Goal: Communication & Community: Answer question/provide support

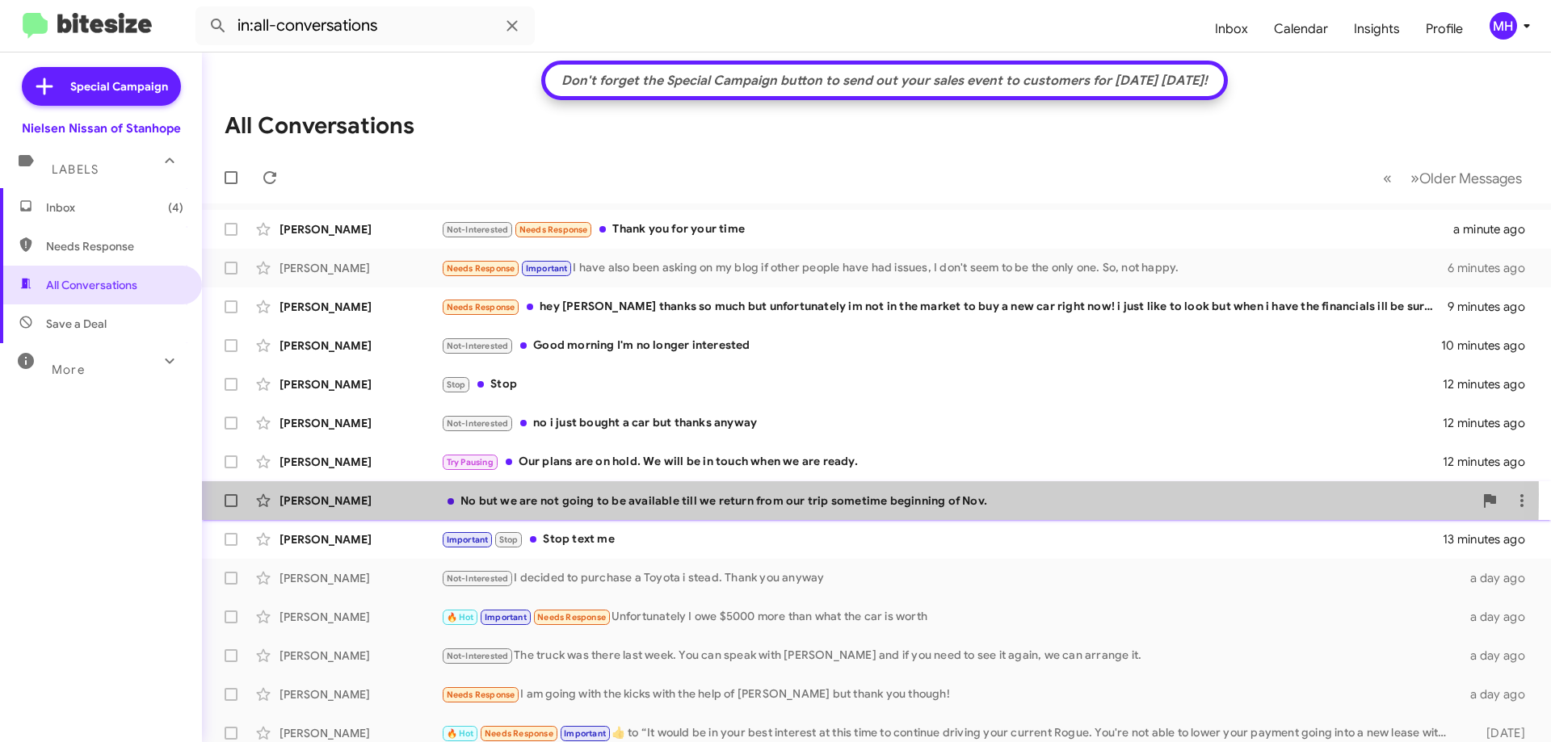
click at [607, 494] on div "No but we are not going to be available till we return from our trip sometime b…" at bounding box center [957, 501] width 1032 height 16
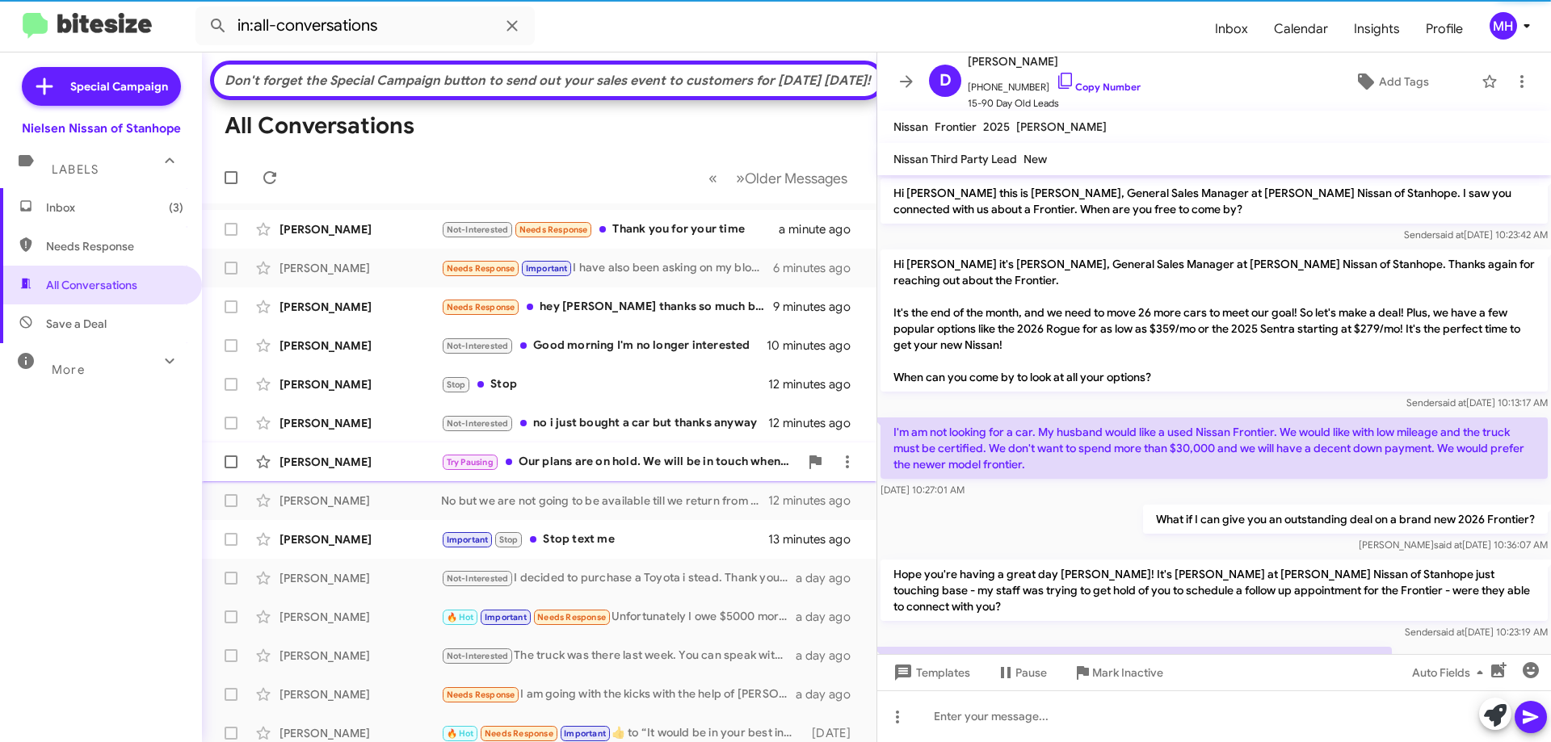
scroll to position [53, 0]
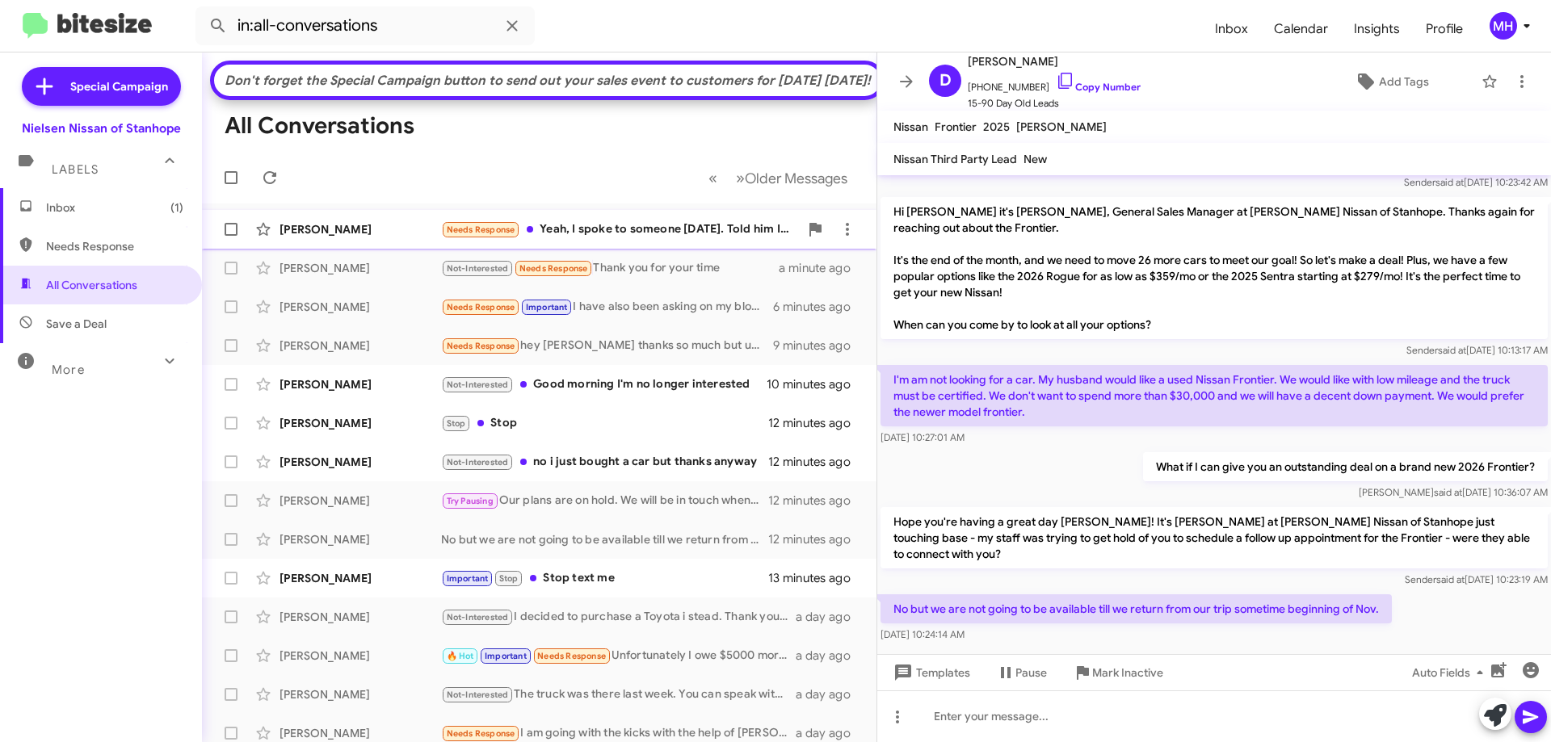
click at [617, 246] on div "[PERSON_NAME] Needs Response Yeah, I spoke to someone [DATE]. Told him I have h…" at bounding box center [539, 229] width 649 height 32
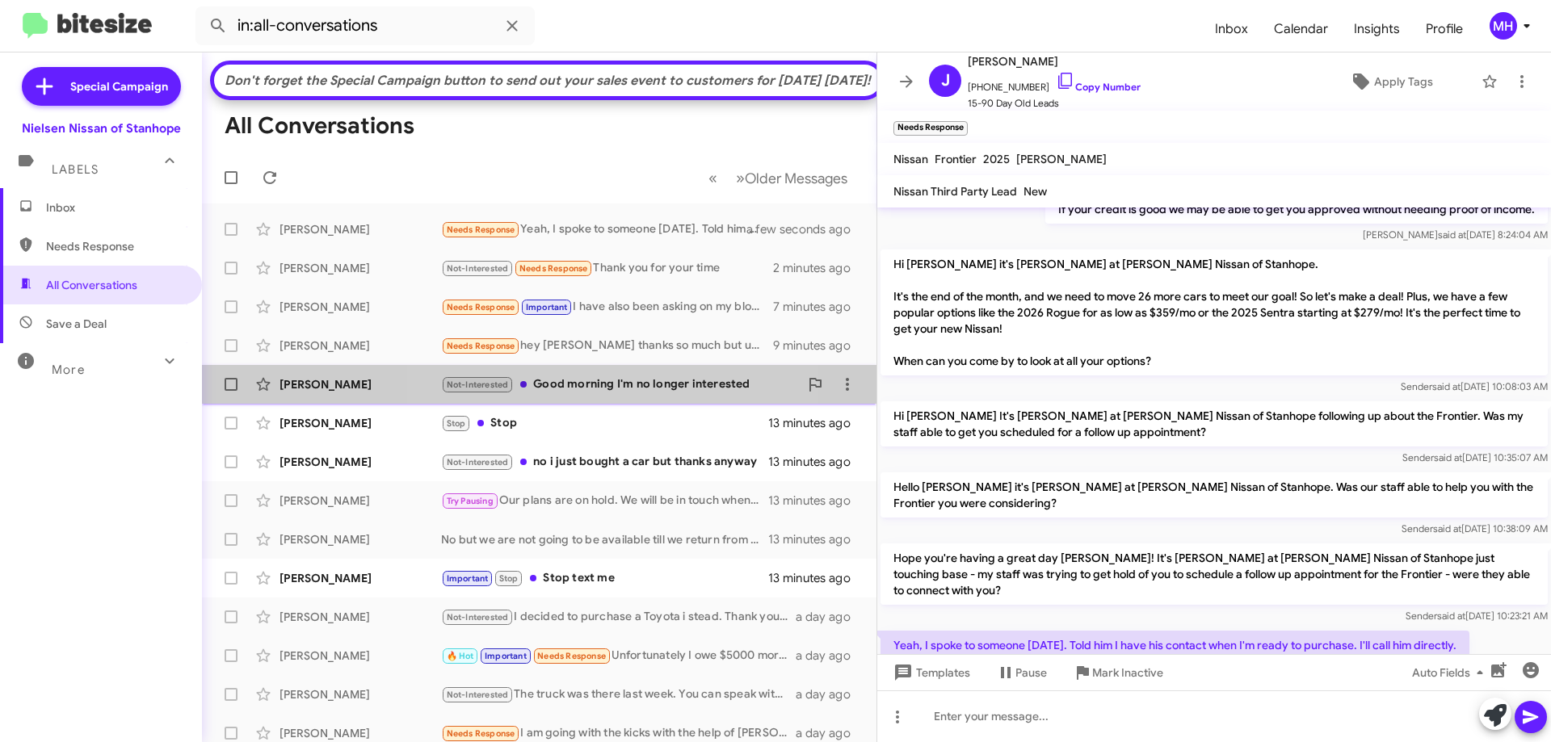
click at [604, 394] on div "Not-Interested Good morning I'm no longer interested" at bounding box center [620, 385] width 358 height 19
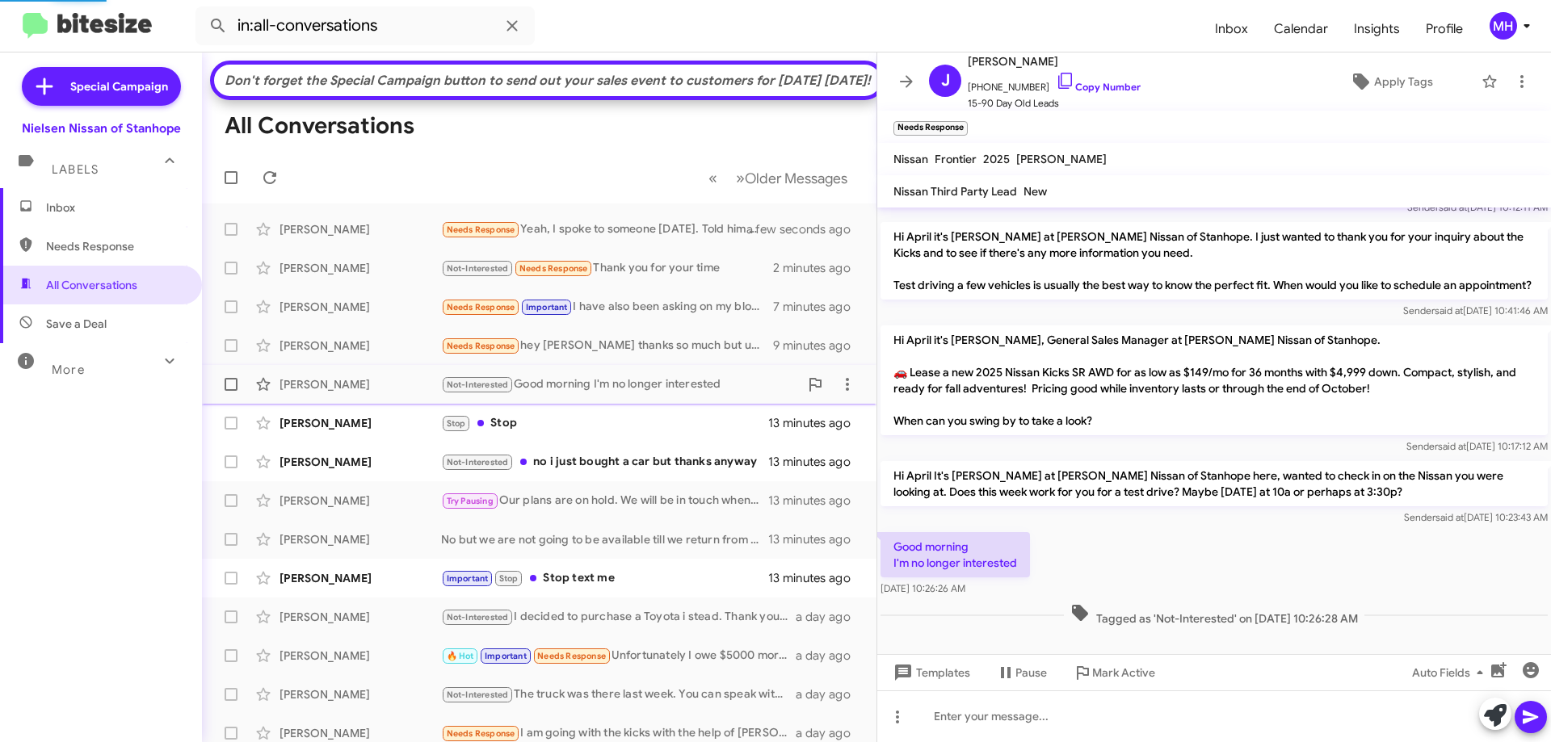
scroll to position [173, 0]
click at [564, 472] on div "Not-Interested no i just bought a car but thanks anyway" at bounding box center [620, 462] width 358 height 19
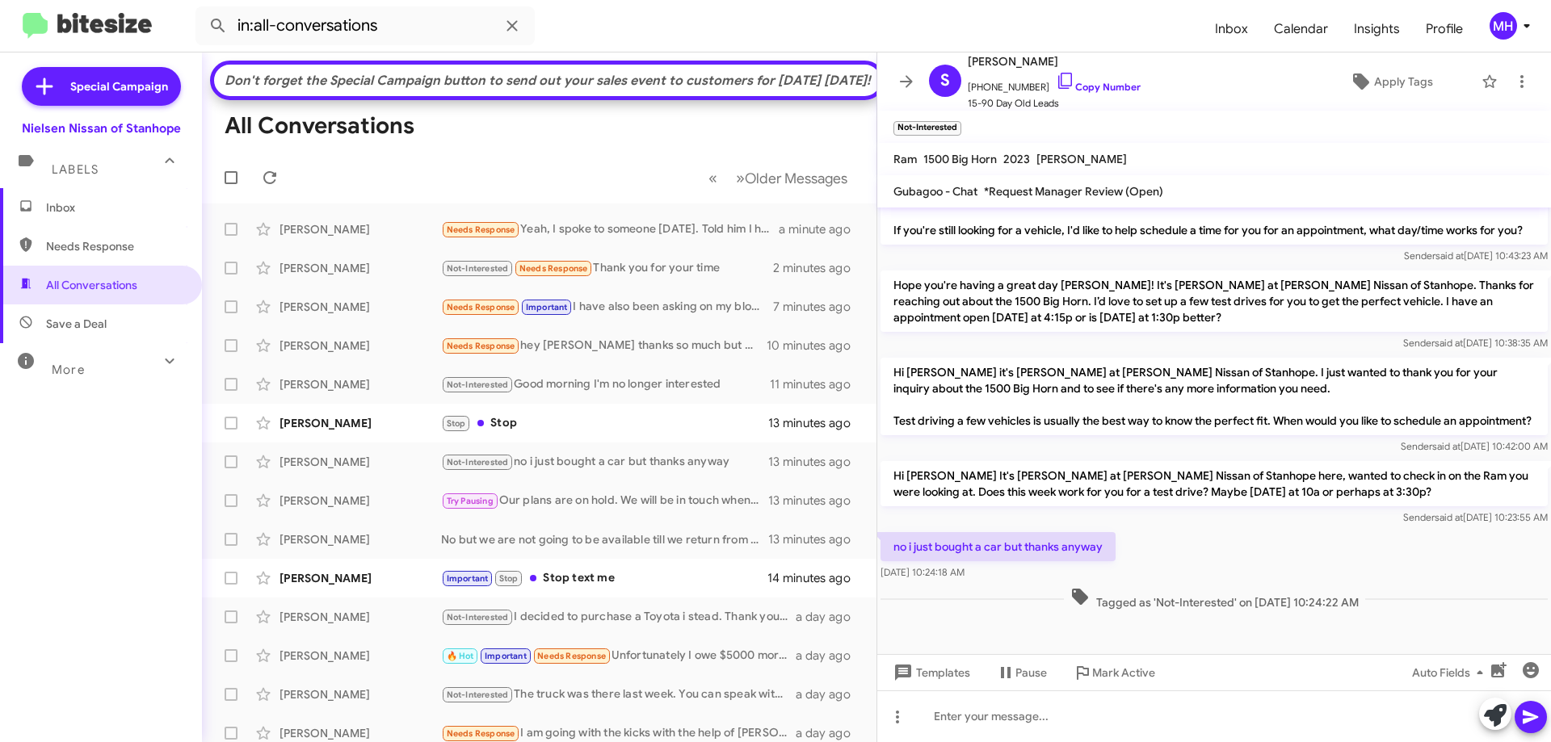
scroll to position [409, 0]
click at [600, 433] on div "Stop Stop" at bounding box center [620, 423] width 358 height 19
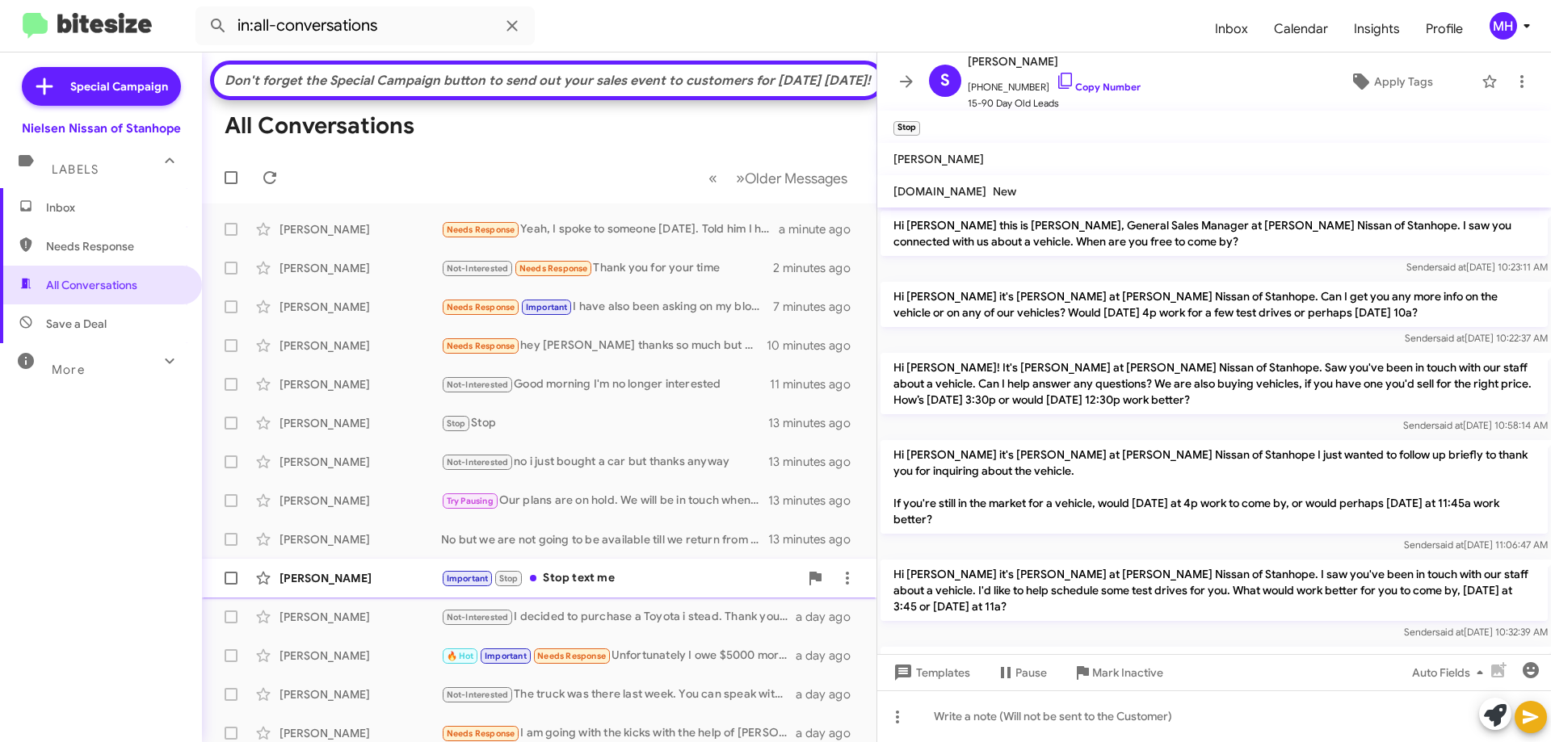
click at [602, 588] on div "Important Stop Stop text me" at bounding box center [620, 578] width 358 height 19
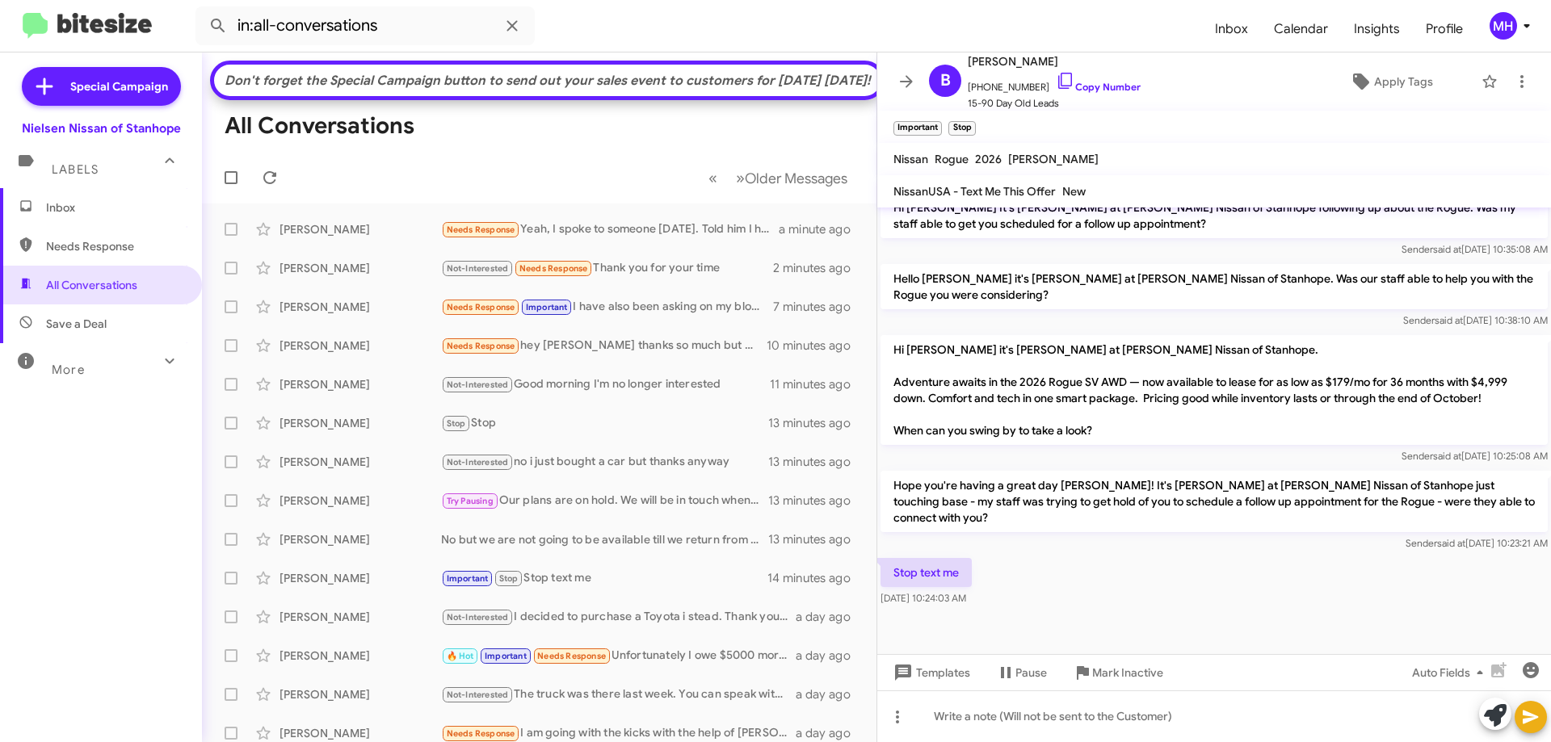
click at [112, 208] on span "Inbox" at bounding box center [114, 208] width 137 height 16
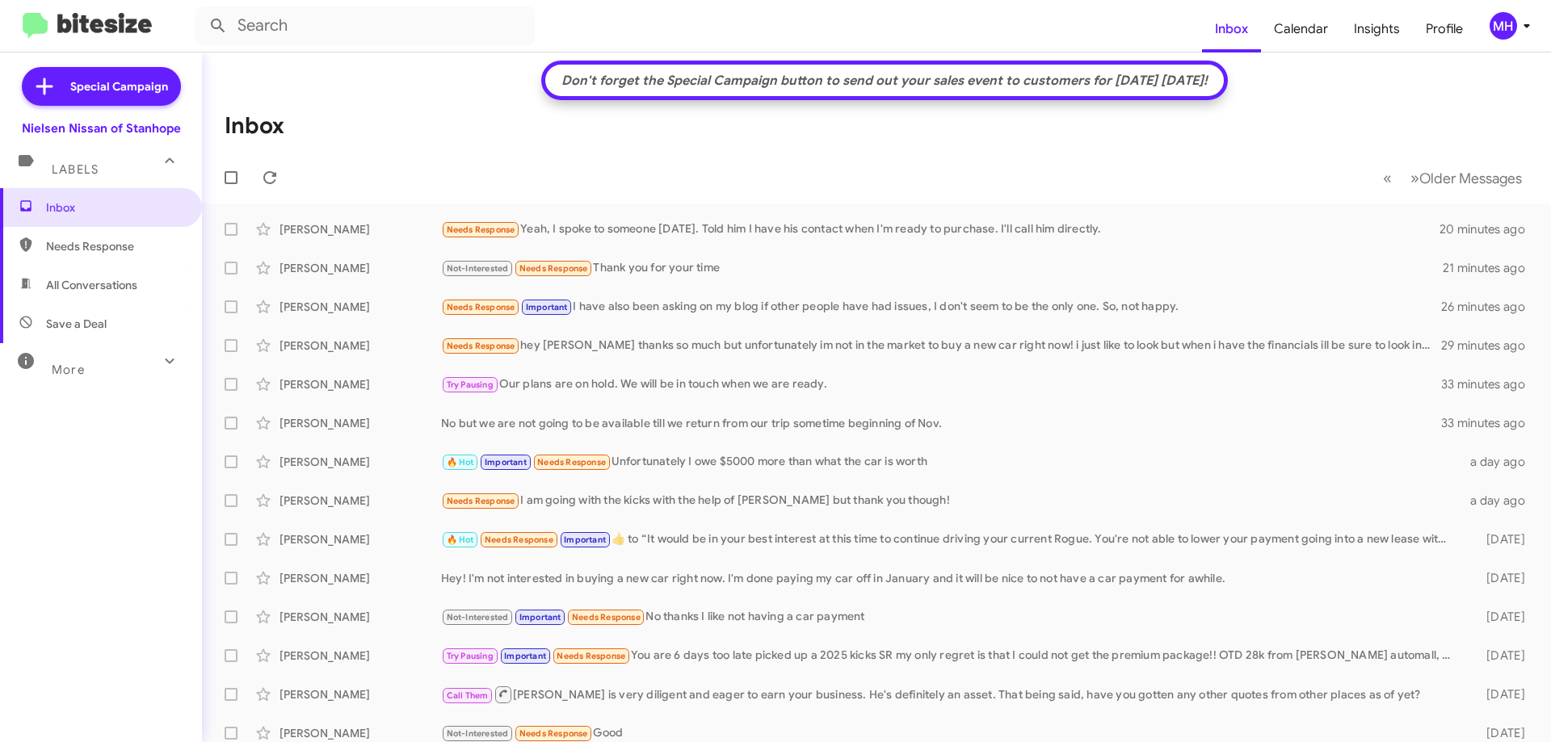
click at [94, 284] on span "All Conversations" at bounding box center [91, 285] width 91 height 16
type input "in:all-conversations"
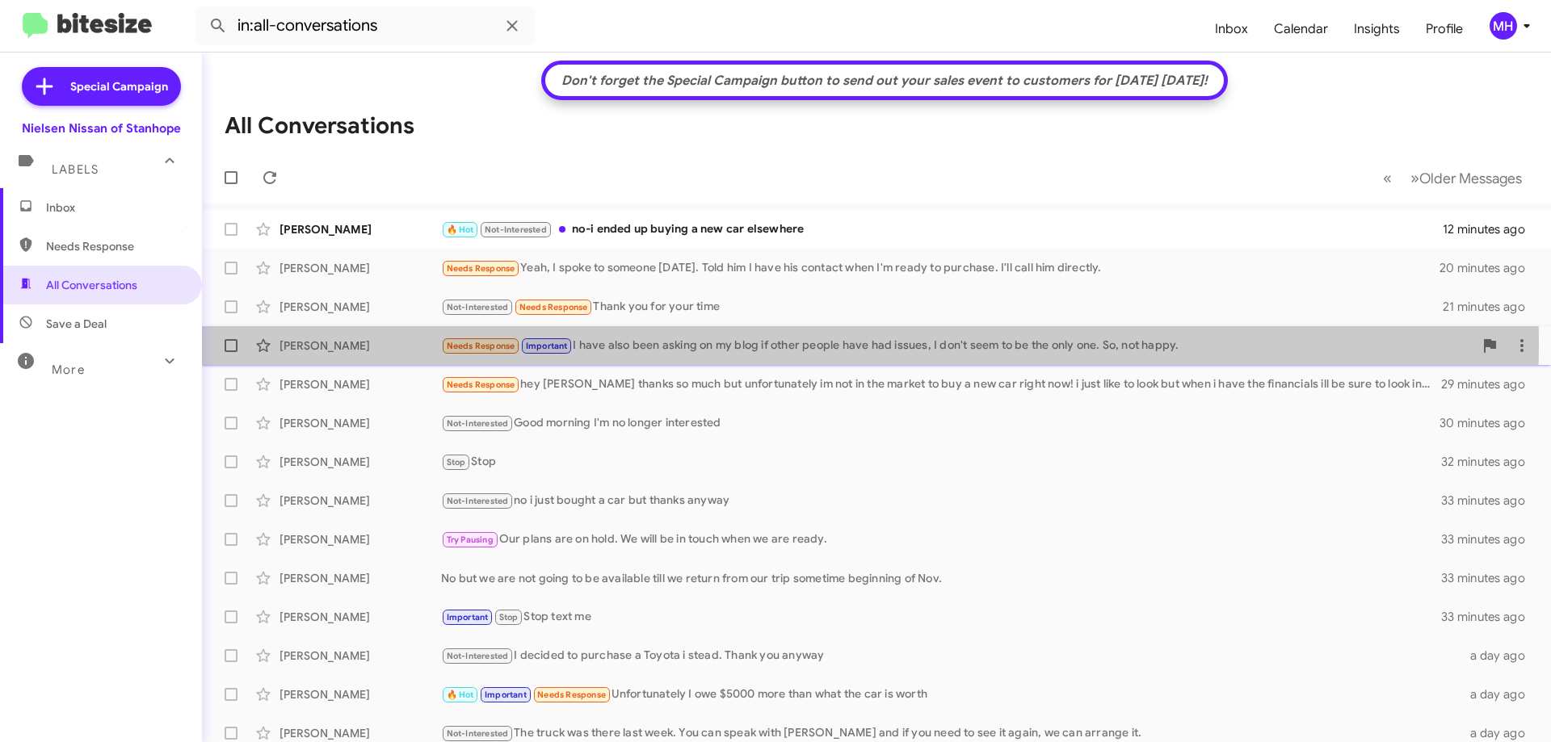
click at [741, 343] on div "Needs Response Important I have also been asking on my blog if other people hav…" at bounding box center [957, 346] width 1032 height 19
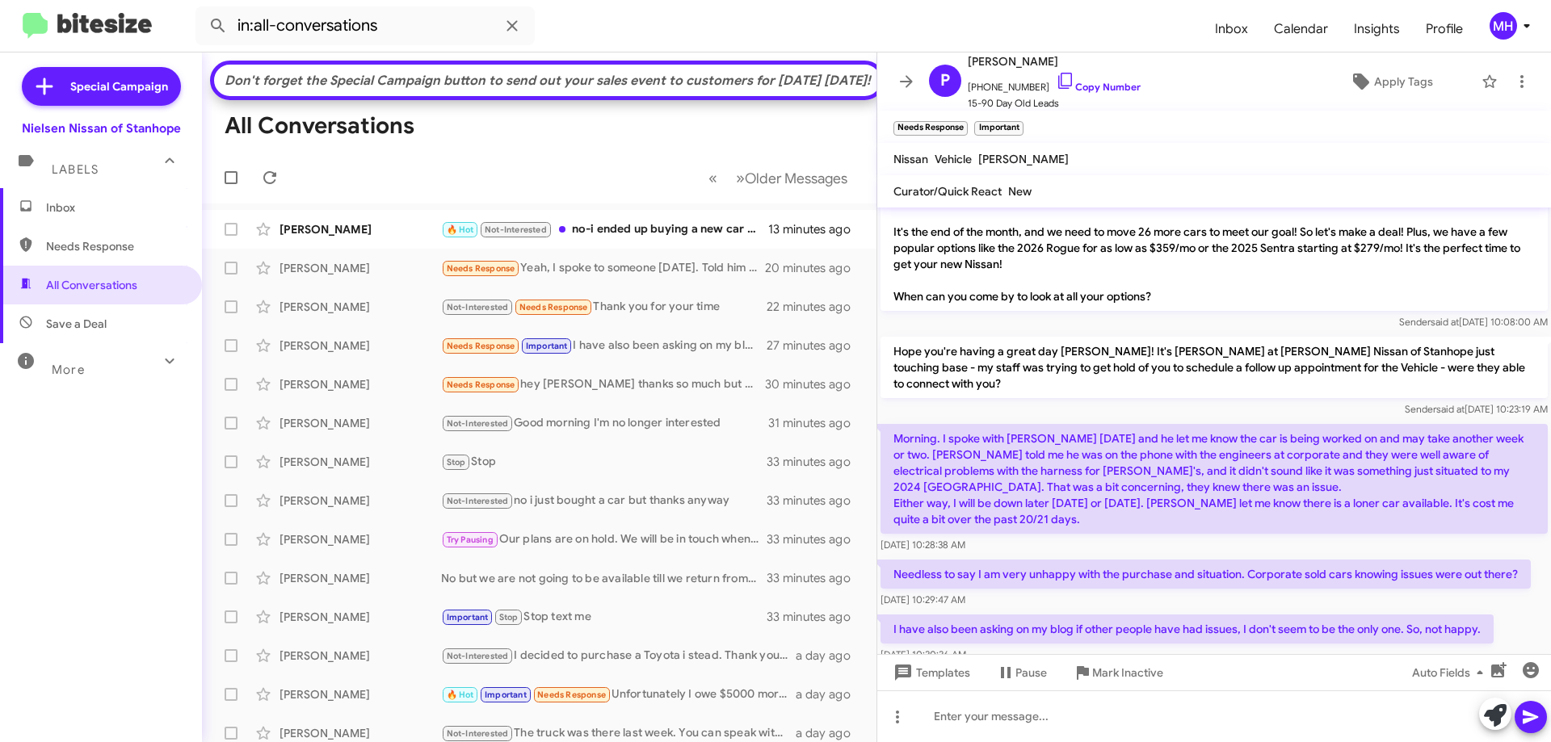
scroll to position [310, 0]
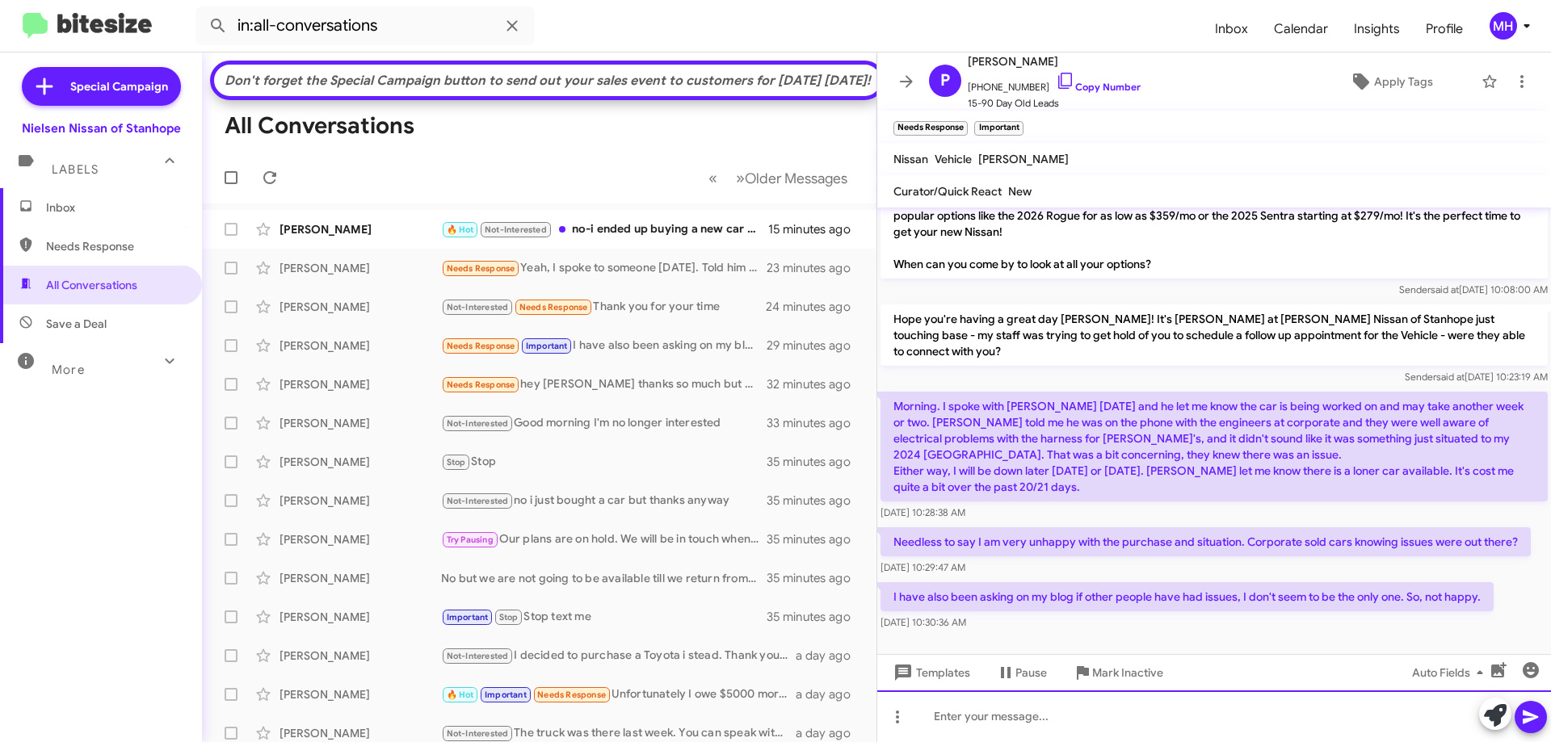
click at [929, 716] on div at bounding box center [1214, 717] width 674 height 52
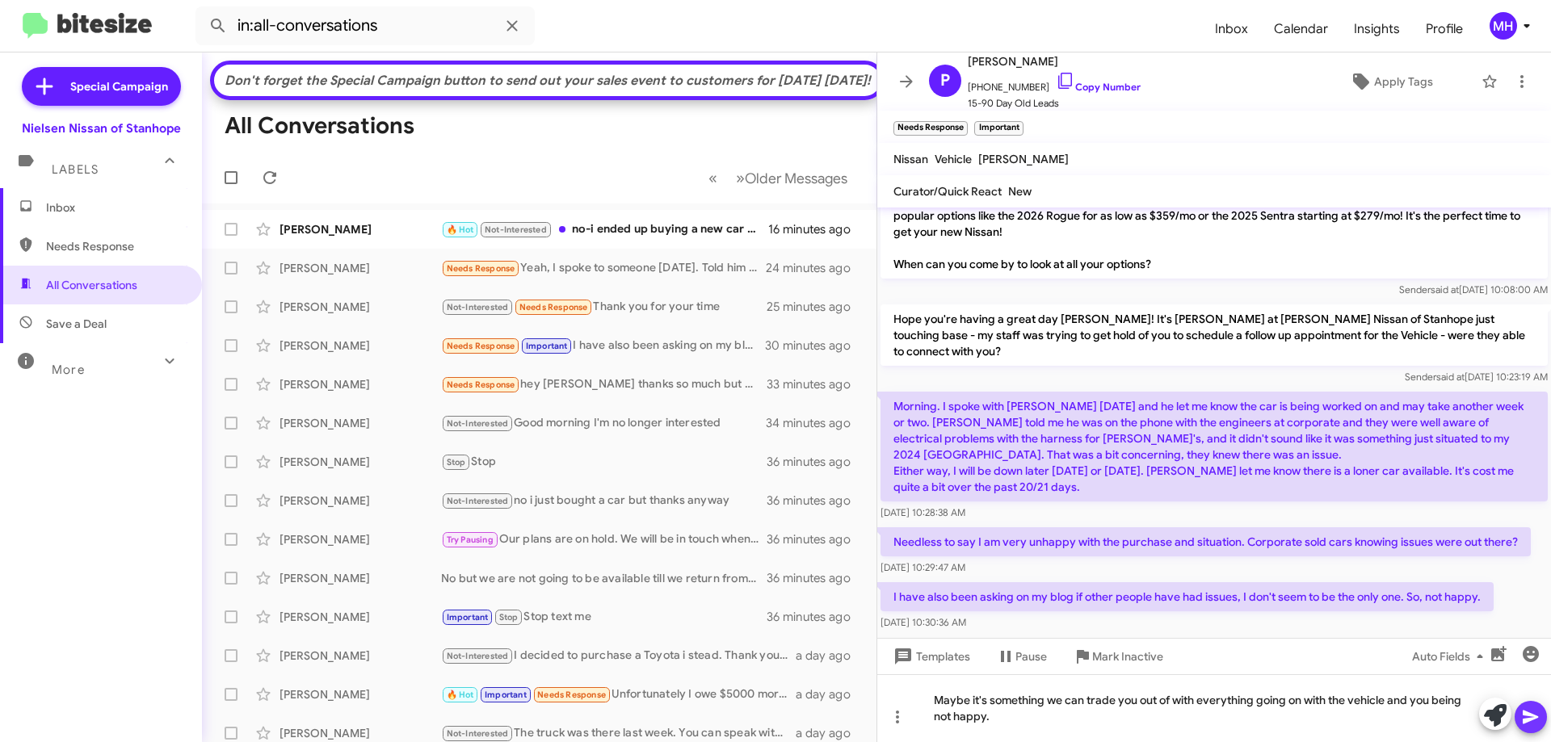
click at [1532, 714] on icon at bounding box center [1530, 717] width 19 height 19
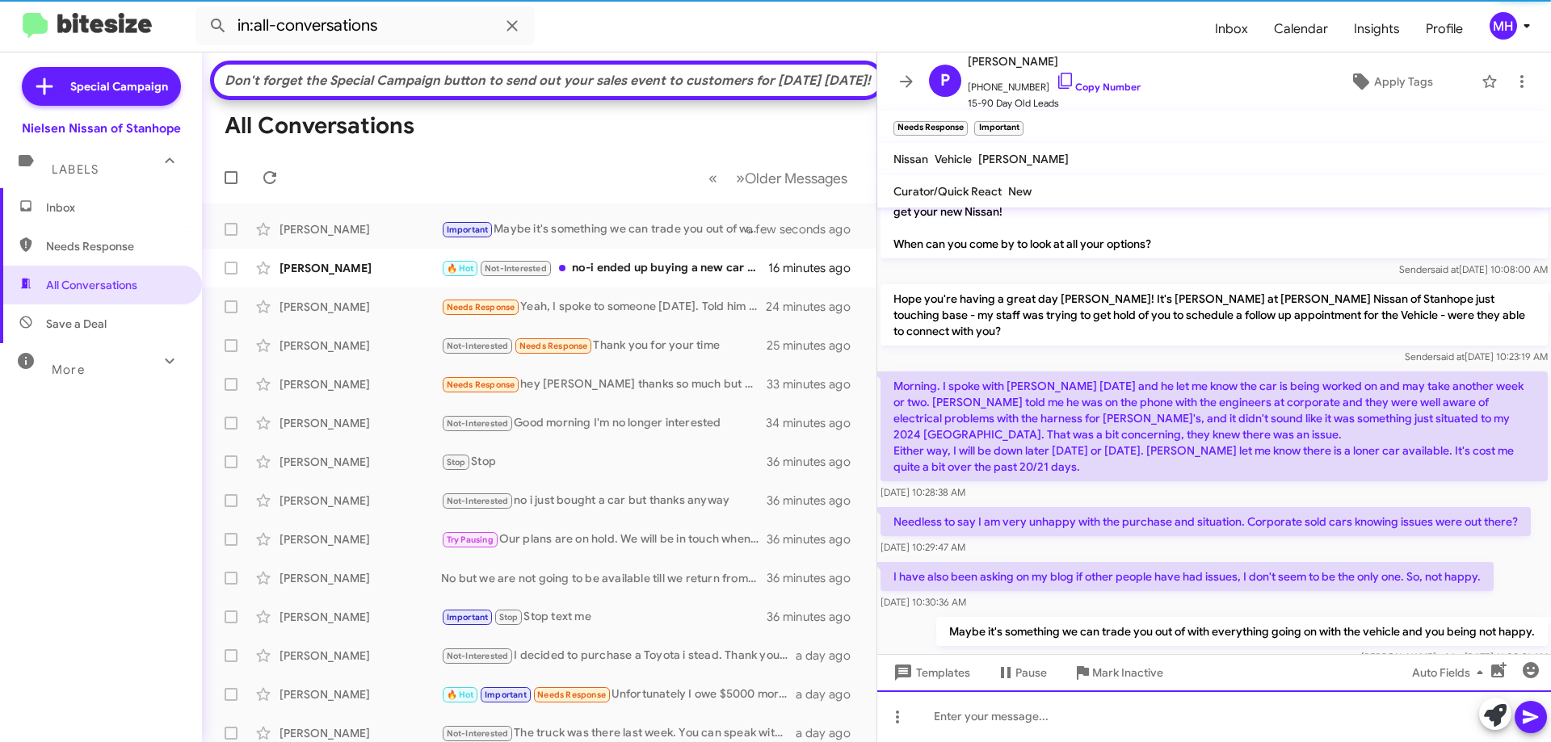
scroll to position [369, 0]
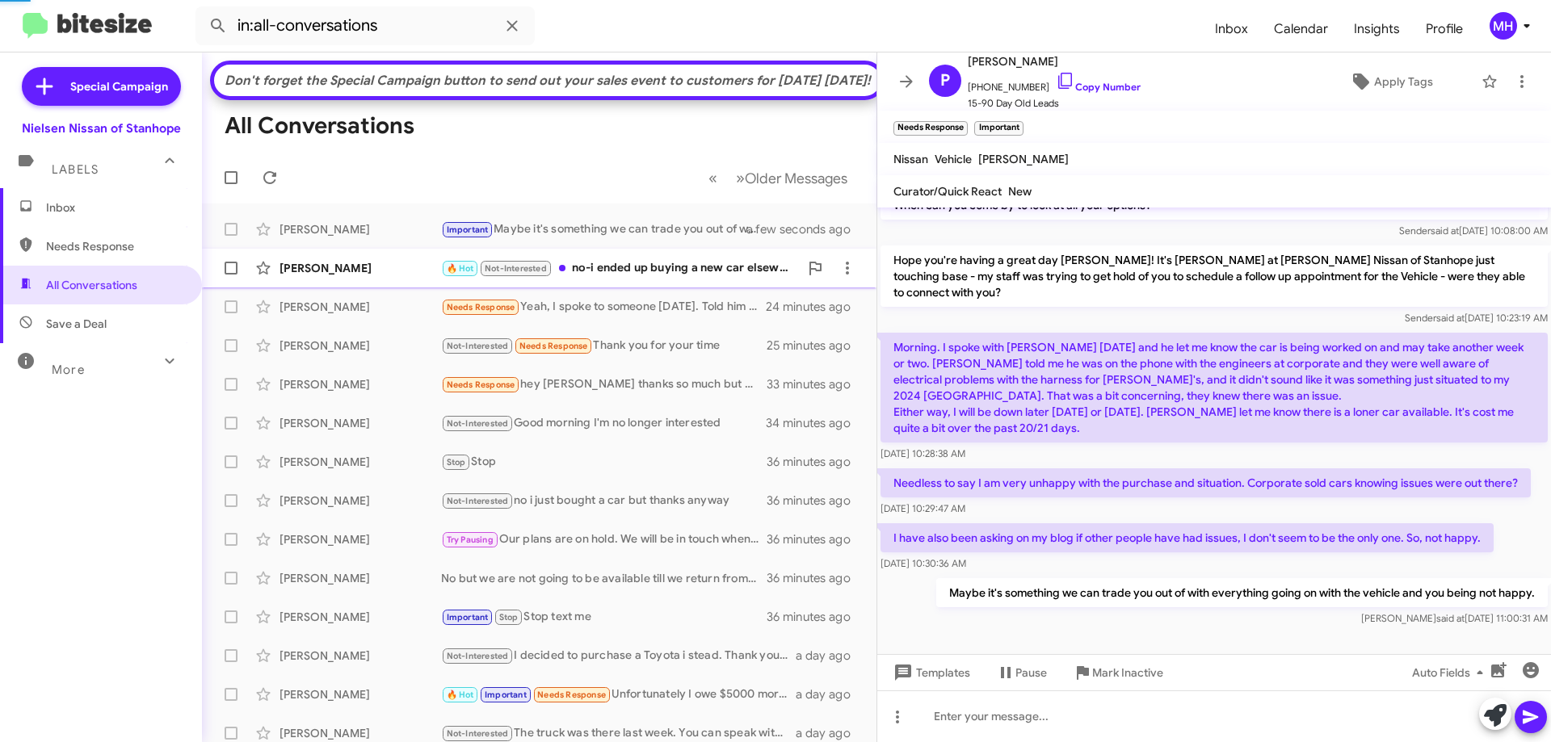
click at [607, 278] on div "🔥 Hot Not-Interested no-i ended up buying a new car elsewhere" at bounding box center [620, 268] width 358 height 19
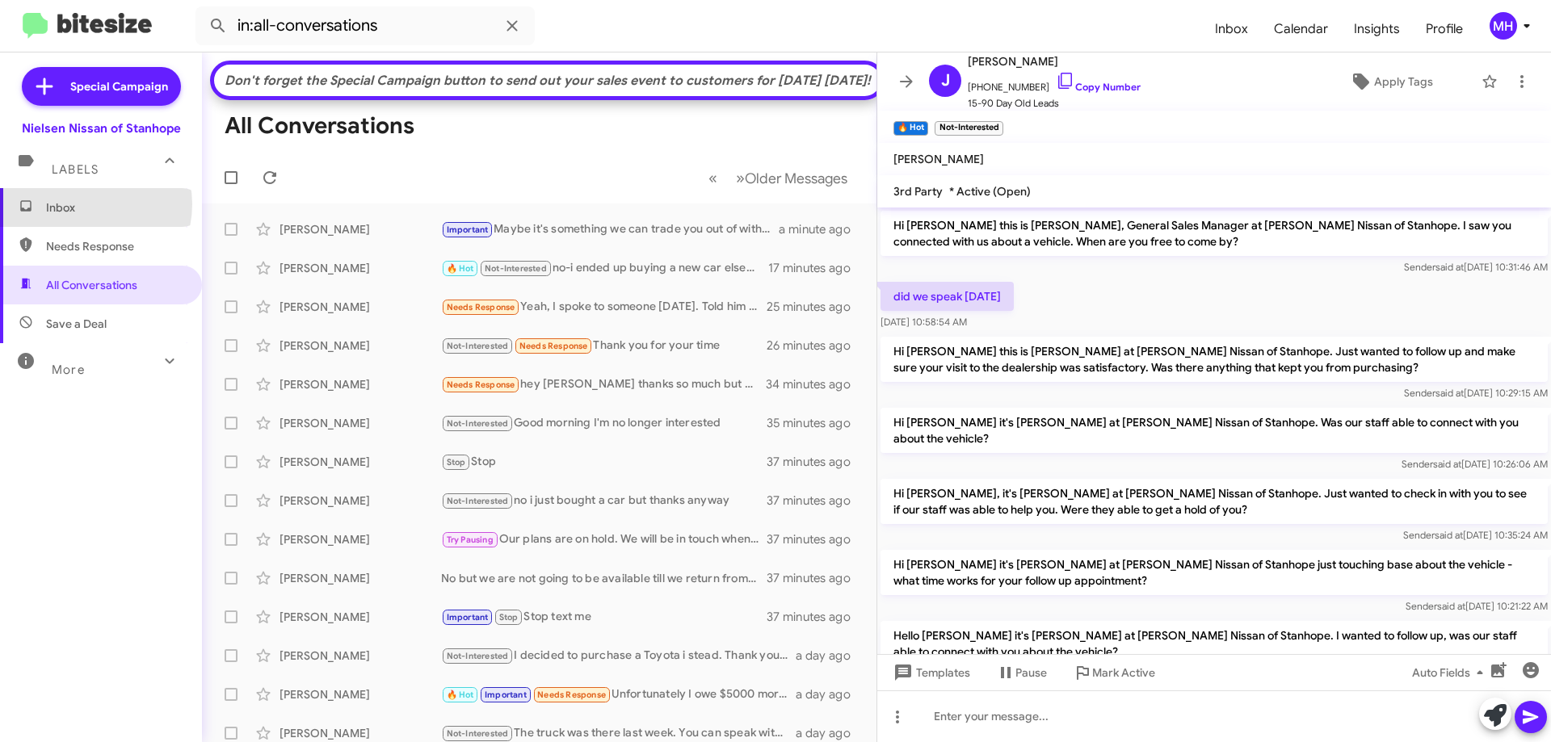
click at [86, 204] on span "Inbox" at bounding box center [114, 208] width 137 height 16
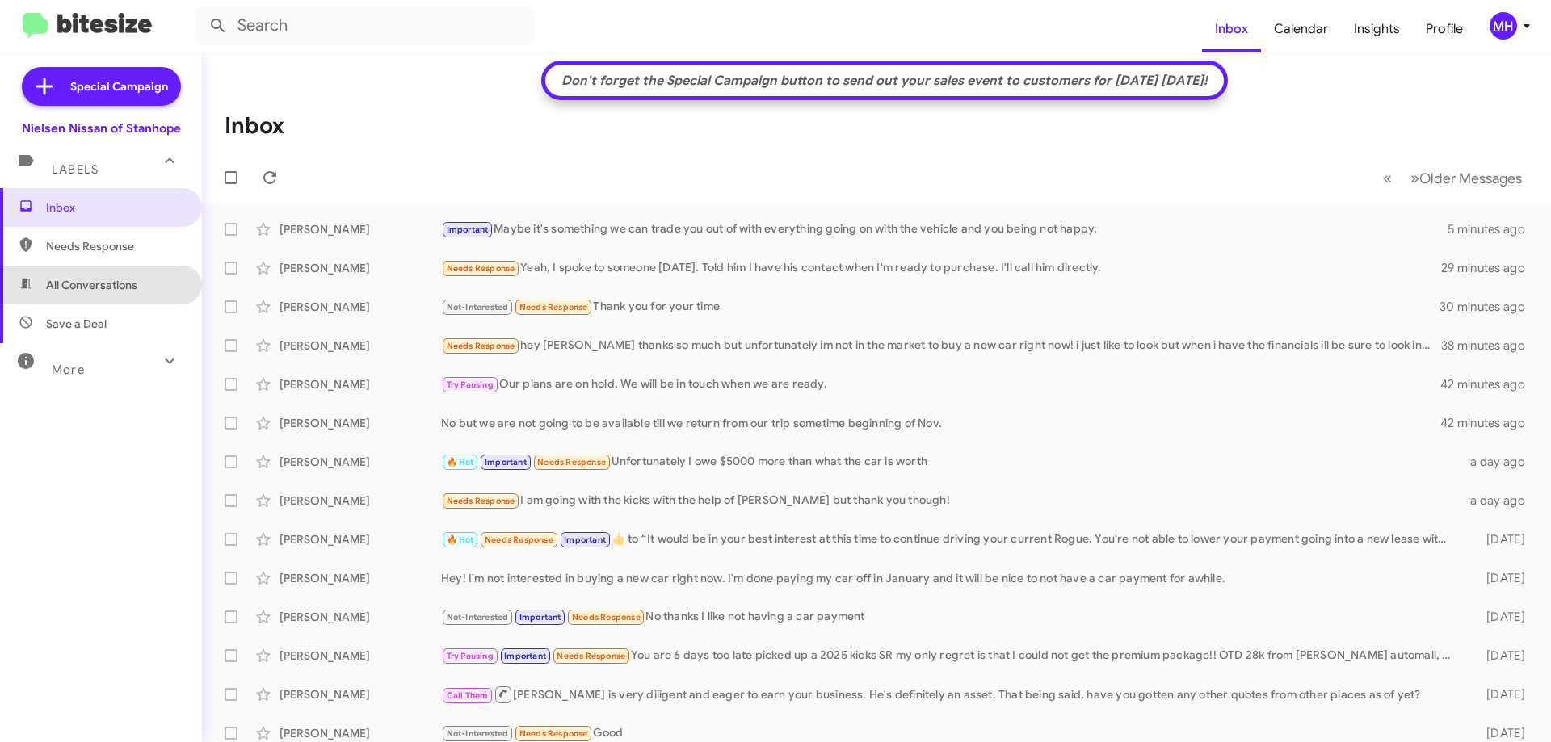
click at [113, 282] on span "All Conversations" at bounding box center [91, 285] width 91 height 16
type input "in:all-conversations"
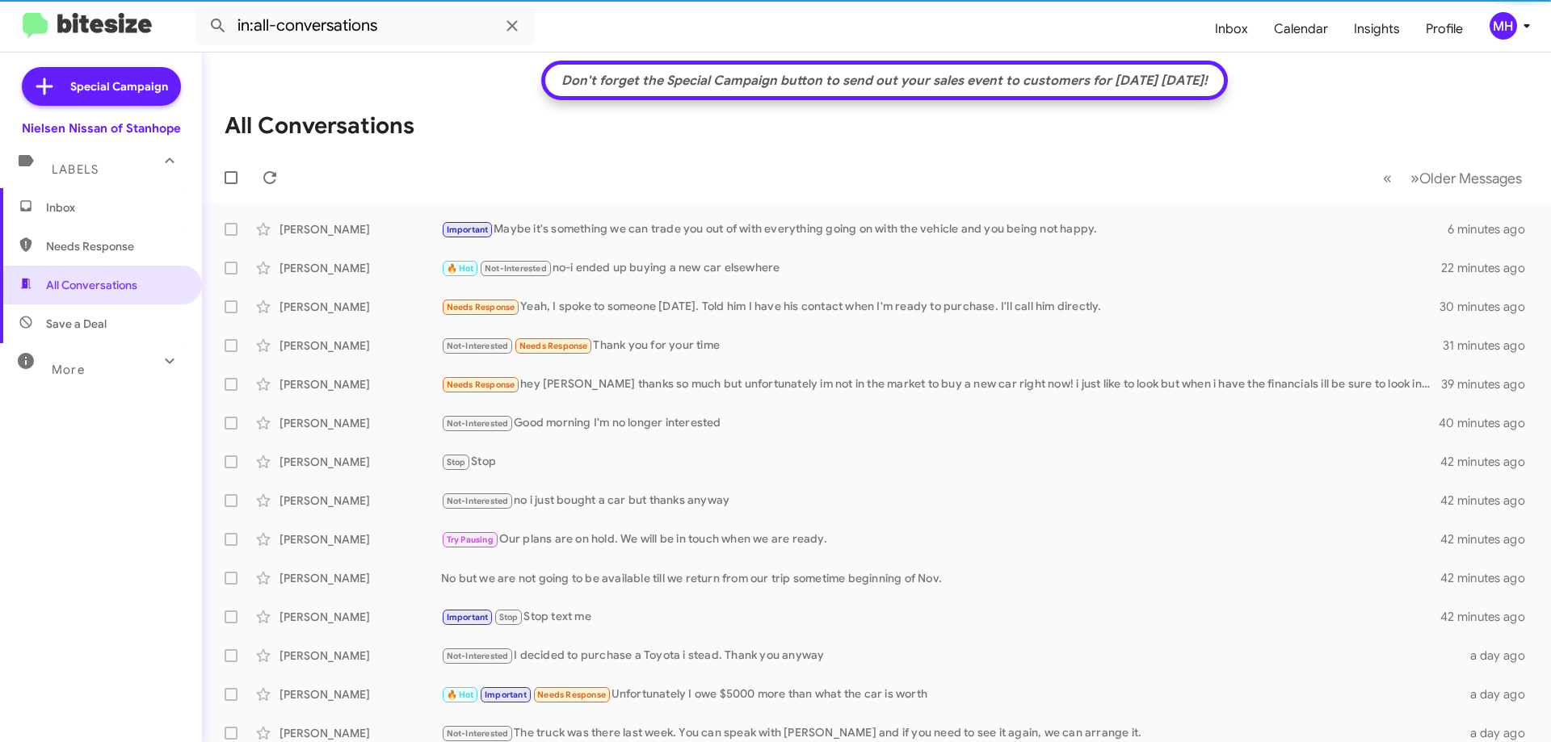
click at [94, 204] on span "Inbox" at bounding box center [114, 208] width 137 height 16
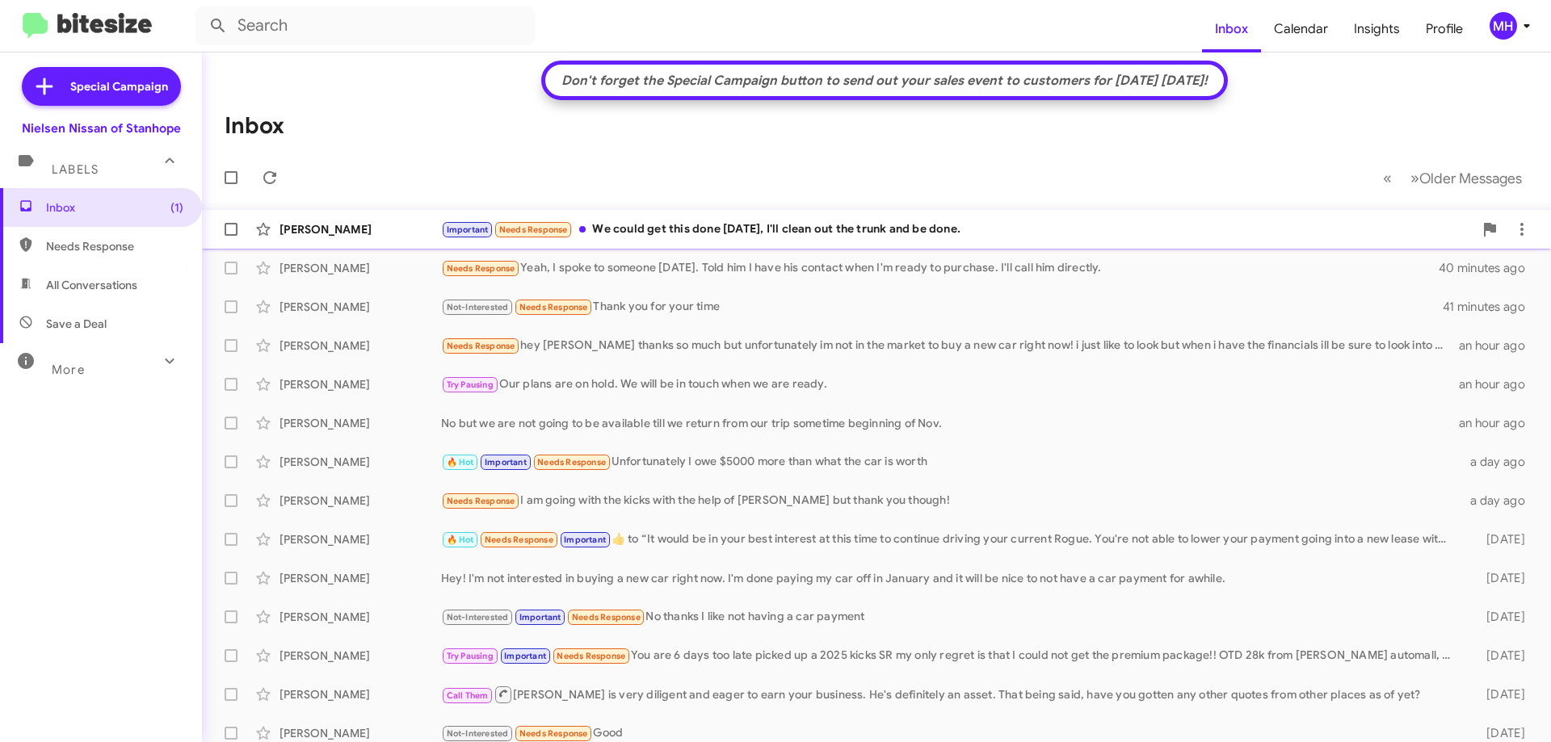
click at [685, 222] on div "Important Needs Response We could get this done [DATE], I'll clean out the trun…" at bounding box center [957, 230] width 1032 height 19
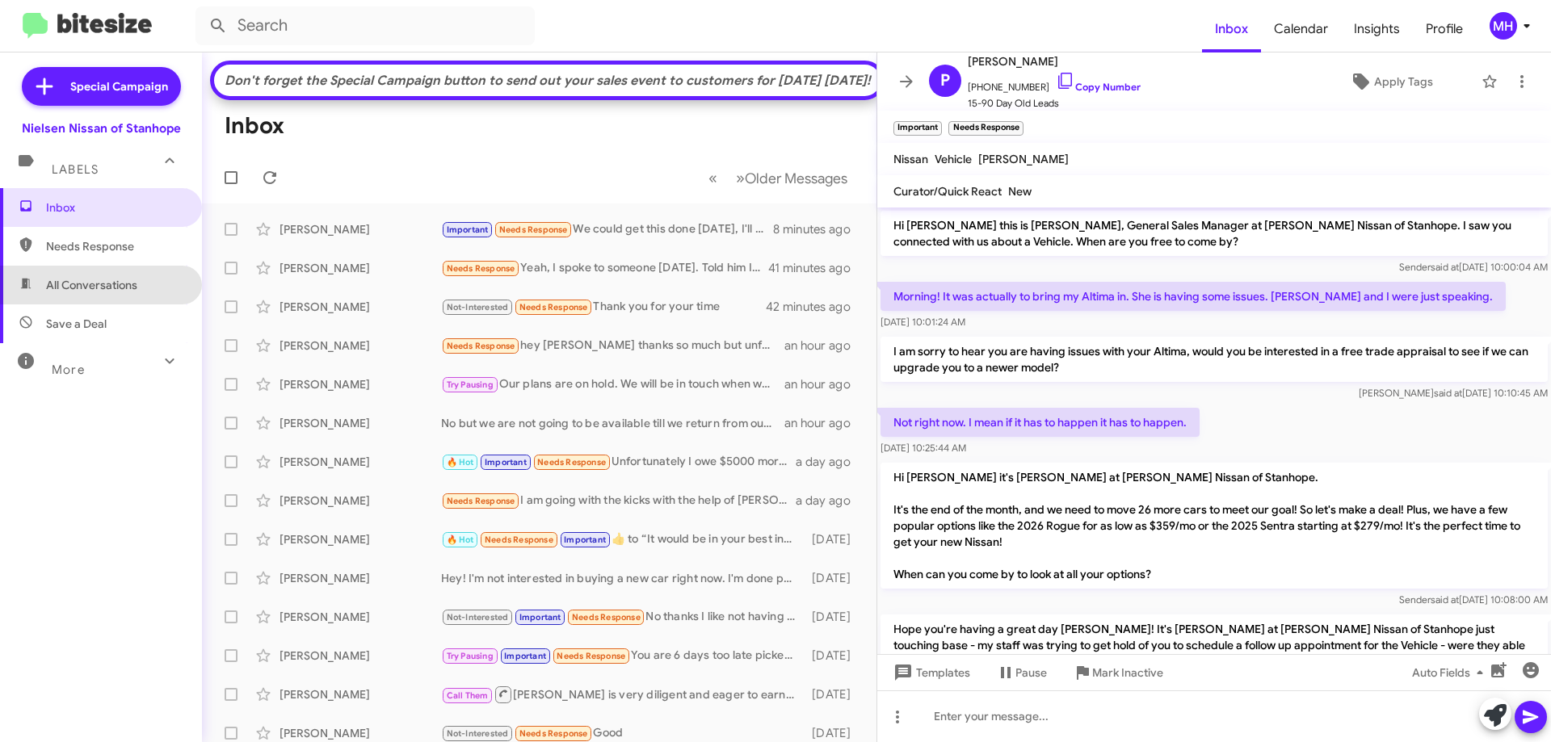
click at [124, 284] on span "All Conversations" at bounding box center [91, 285] width 91 height 16
type input "in:all-conversations"
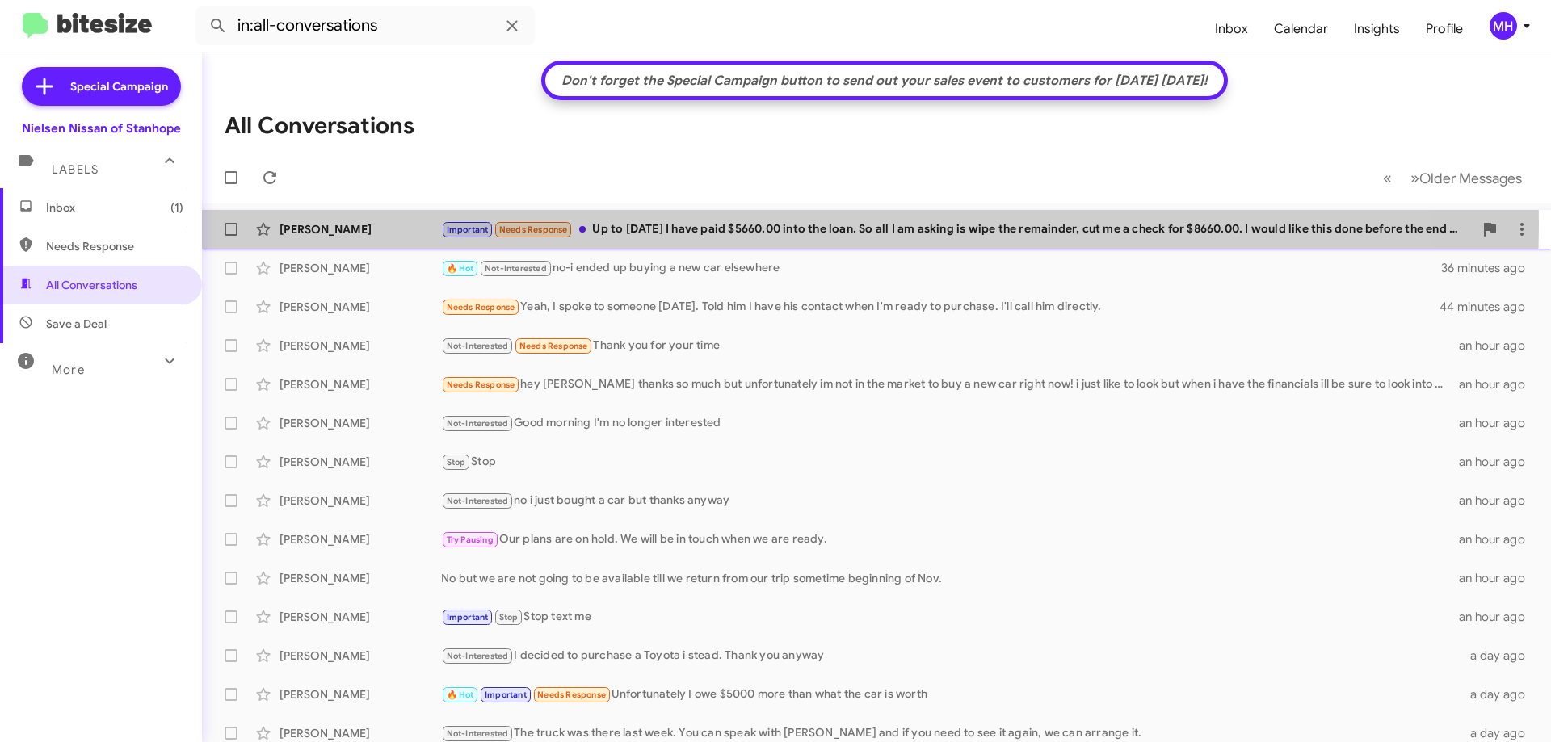
click at [664, 224] on div "Important Needs Response Up to [DATE] I have paid $5660.00 into the loan. So al…" at bounding box center [957, 230] width 1032 height 19
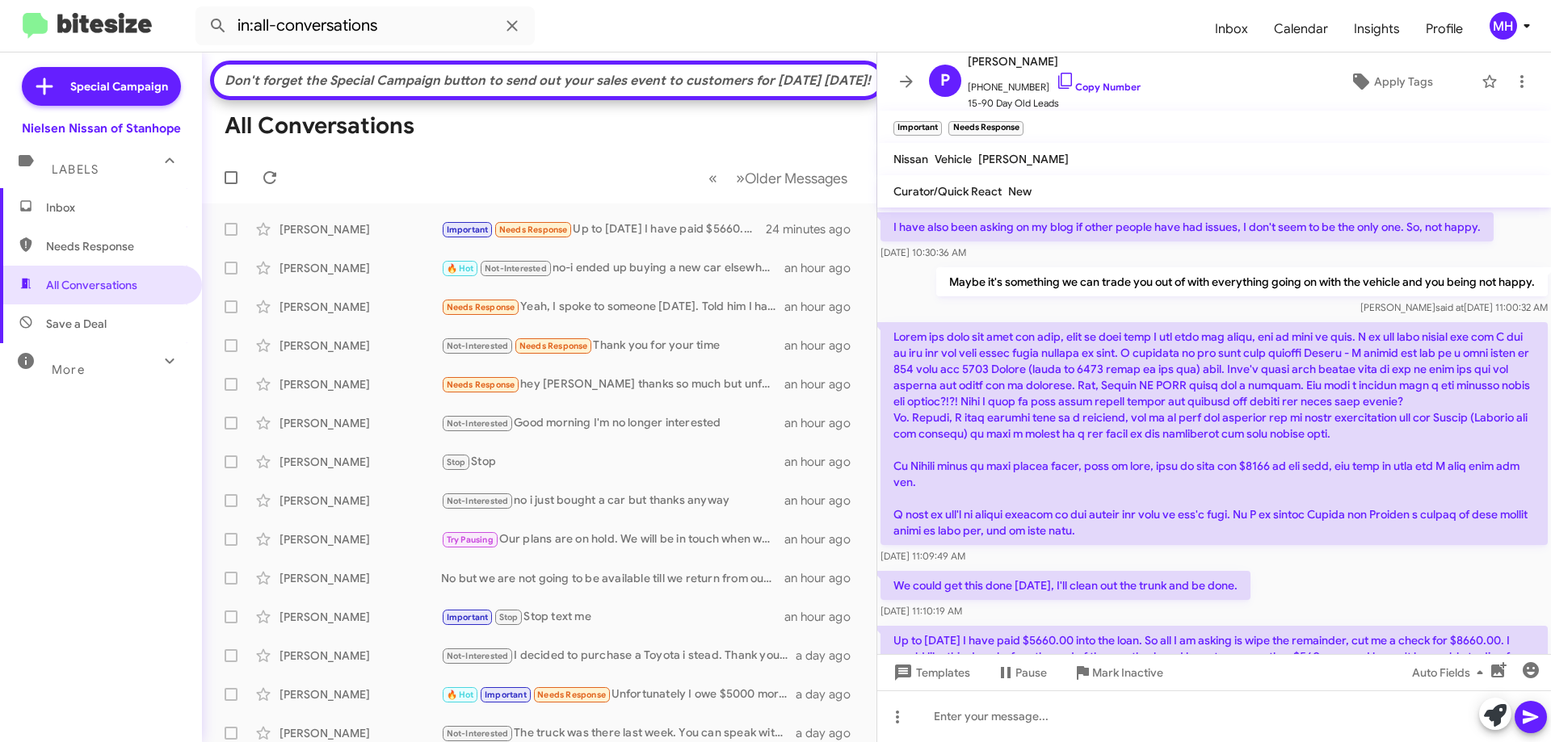
scroll to position [788, 0]
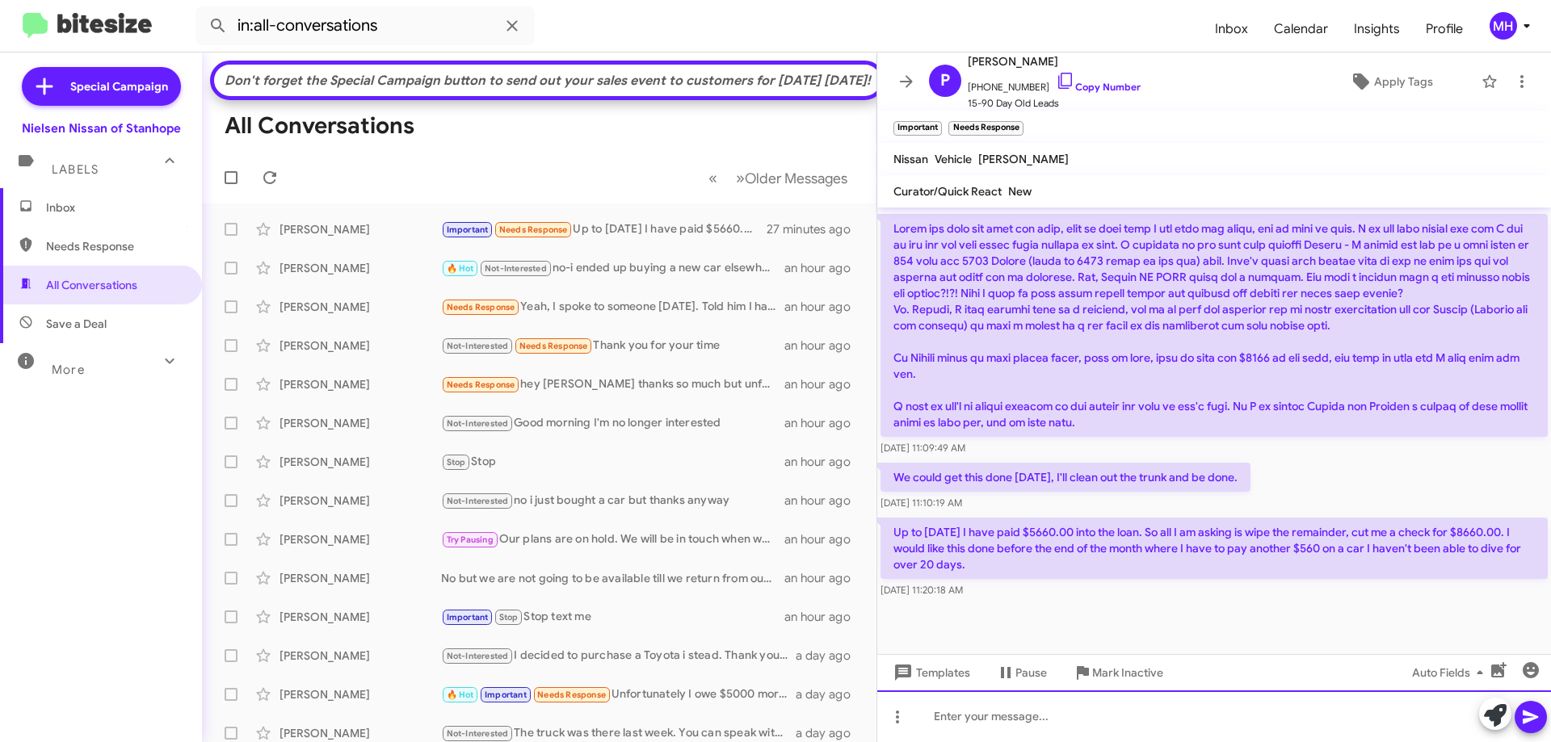
click at [921, 713] on div at bounding box center [1214, 717] width 674 height 52
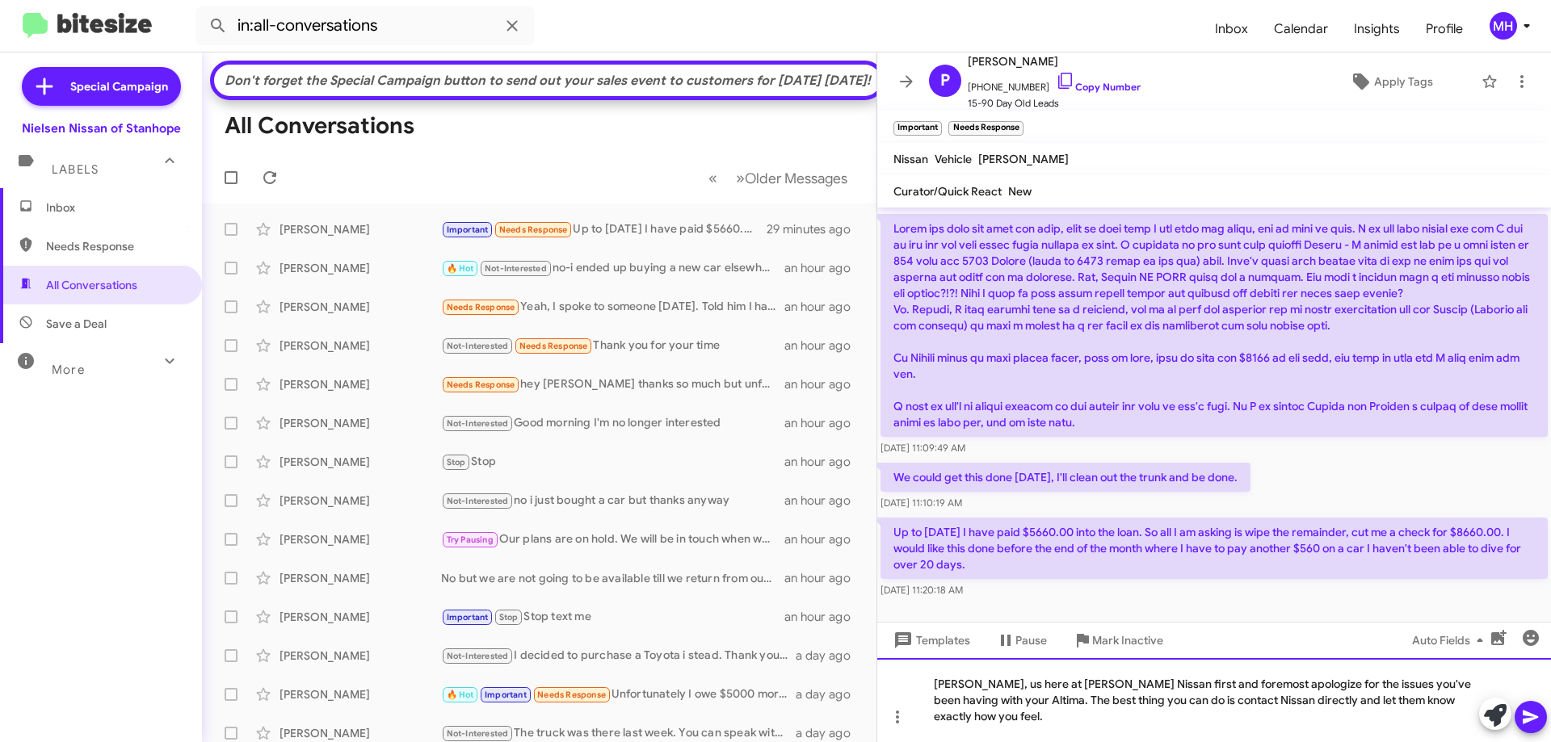
click at [970, 714] on div "[PERSON_NAME], us here at [PERSON_NAME] Nissan first and foremost apologize for…" at bounding box center [1214, 700] width 674 height 84
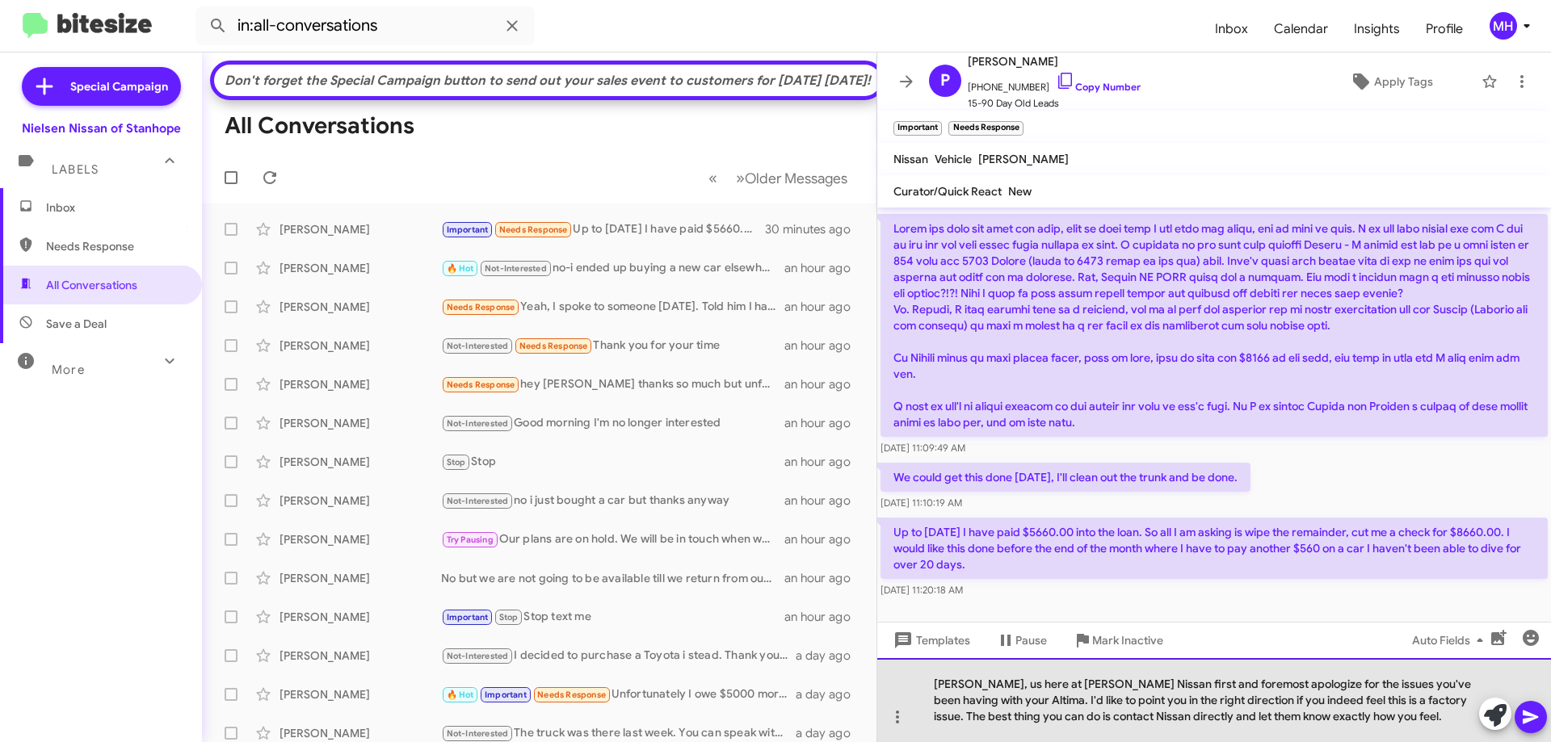
click at [1338, 715] on div "[PERSON_NAME], us here at [PERSON_NAME] Nissan first and foremost apologize for…" at bounding box center [1214, 700] width 674 height 84
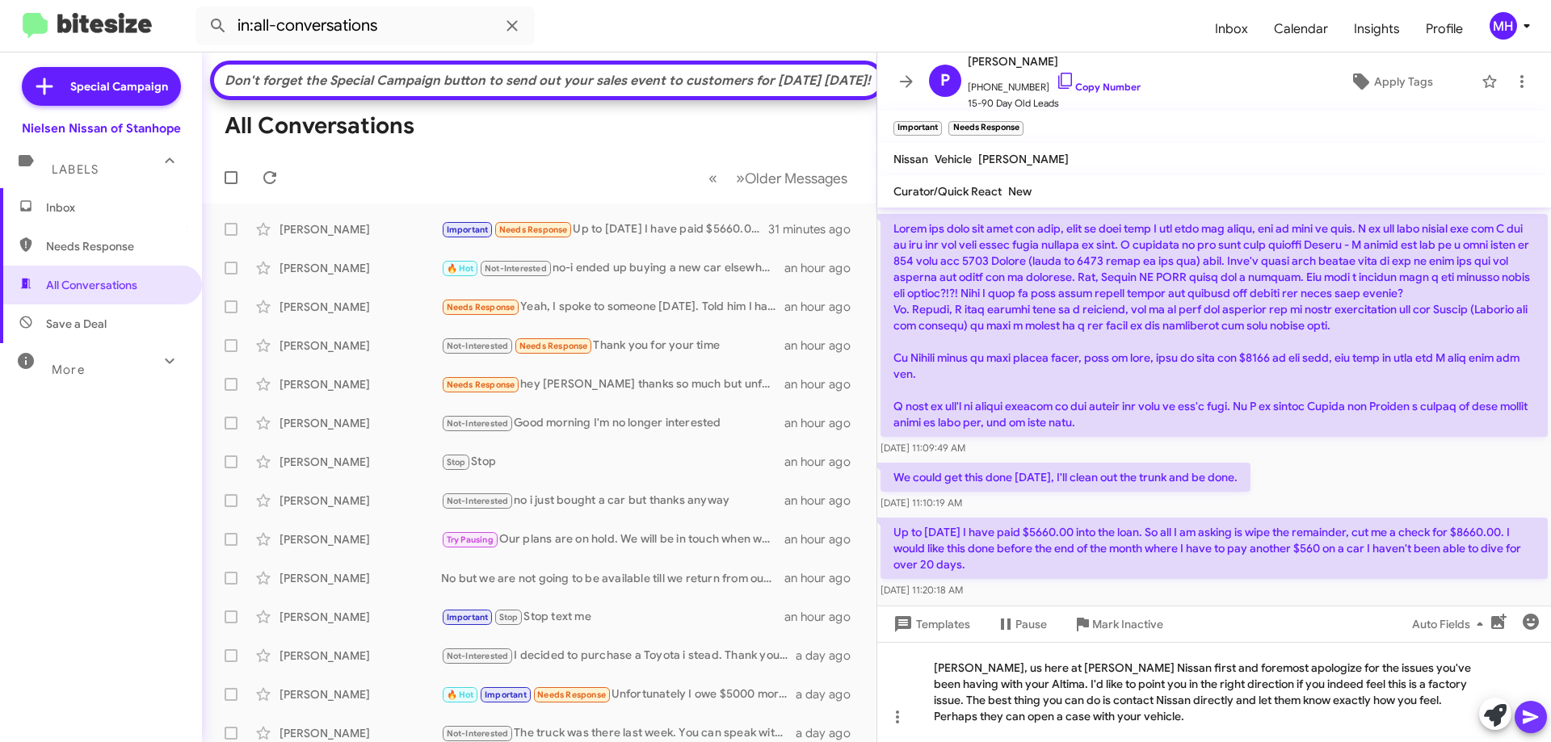
click at [1523, 712] on icon at bounding box center [1530, 718] width 15 height 14
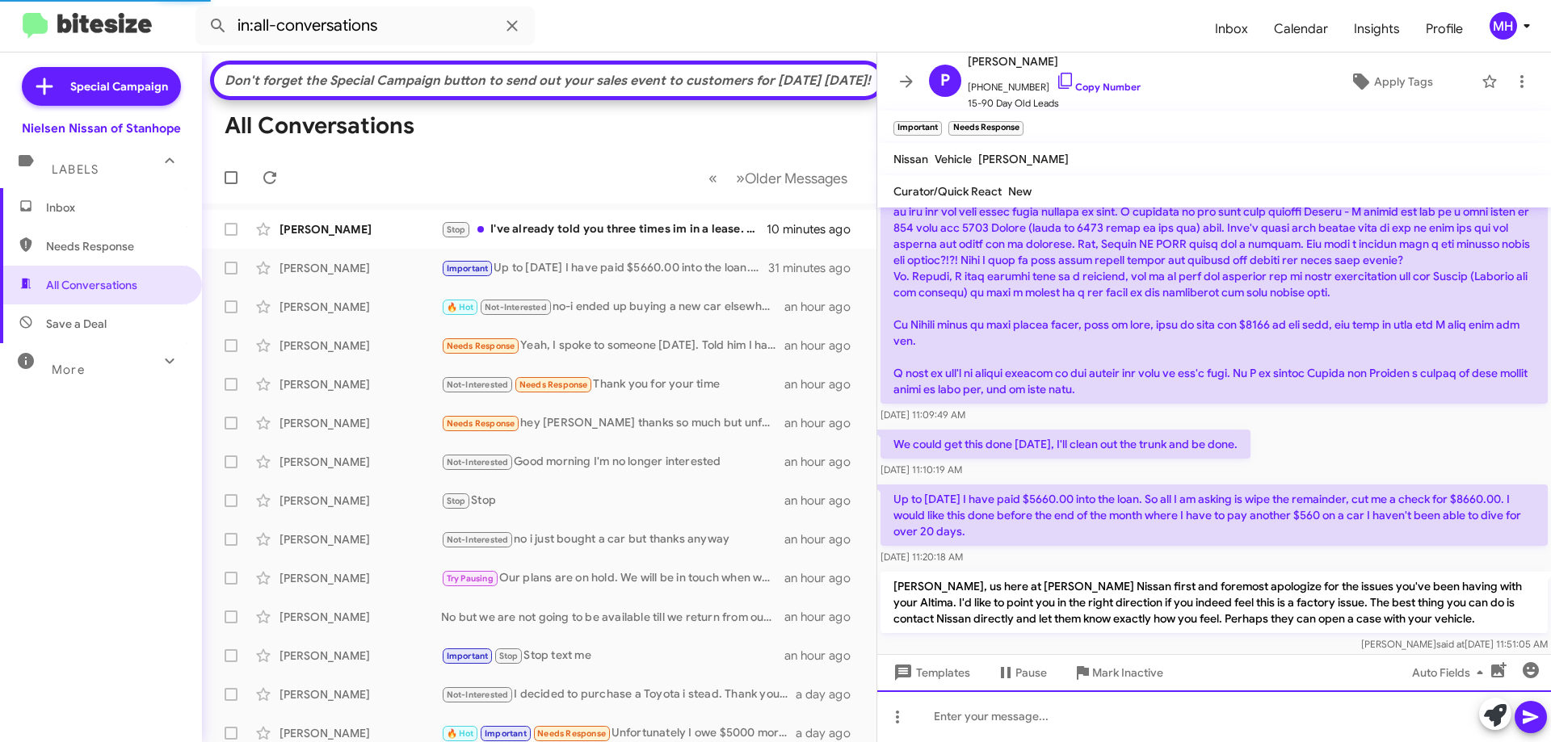
scroll to position [880, 0]
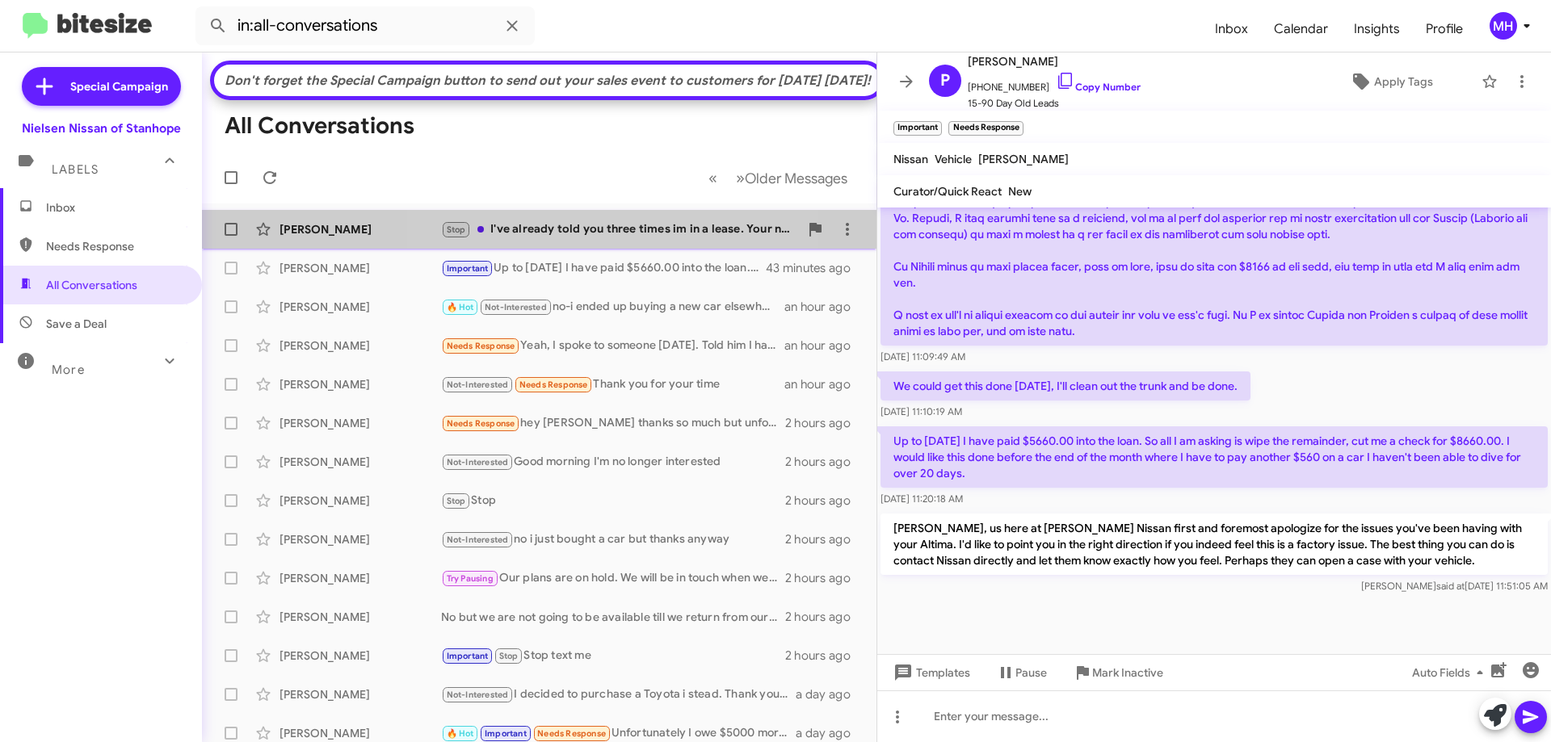
click at [594, 239] on div "Stop I've already told you three times im in a lease. Your not willing to buyou…" at bounding box center [620, 230] width 358 height 19
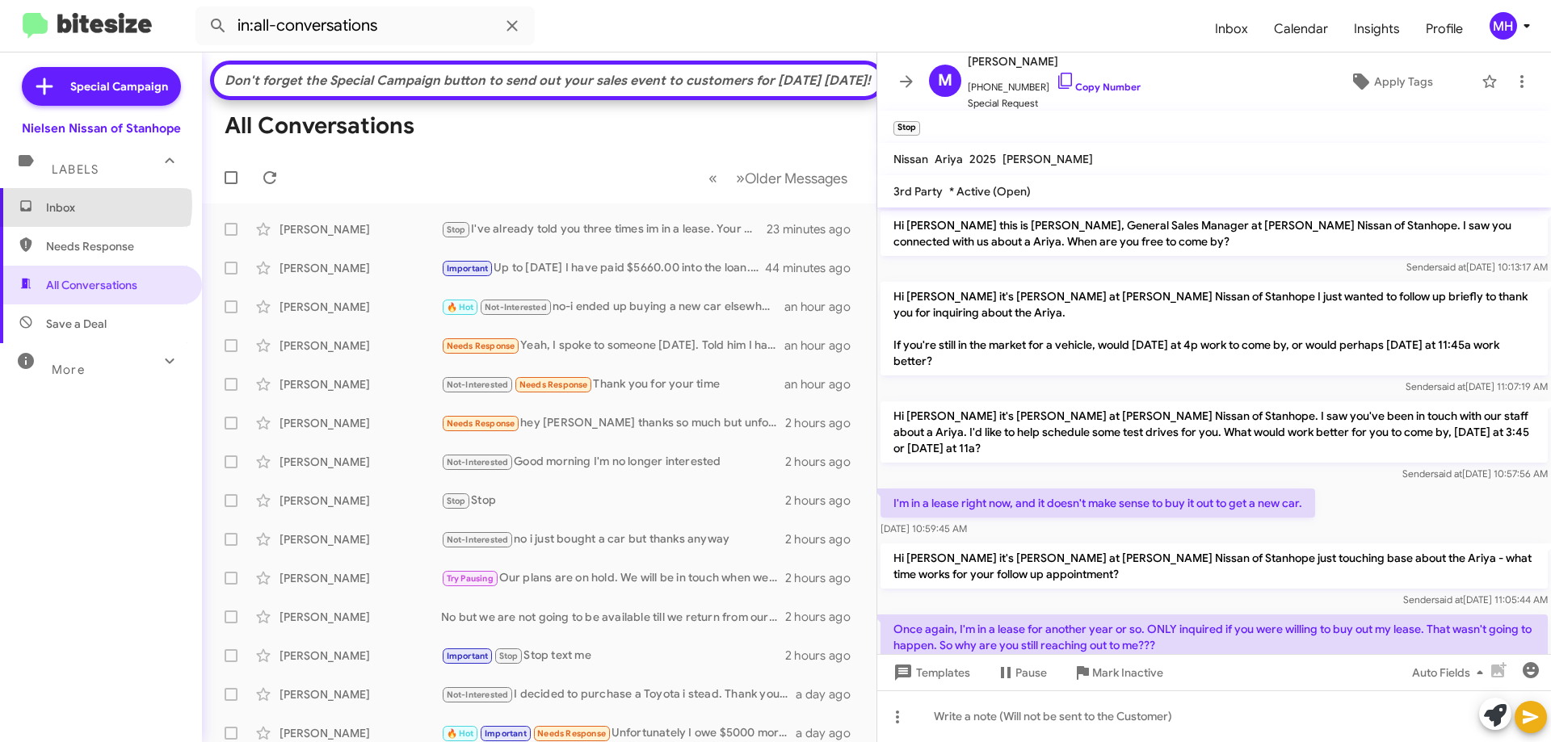
click at [88, 204] on span "Inbox" at bounding box center [114, 208] width 137 height 16
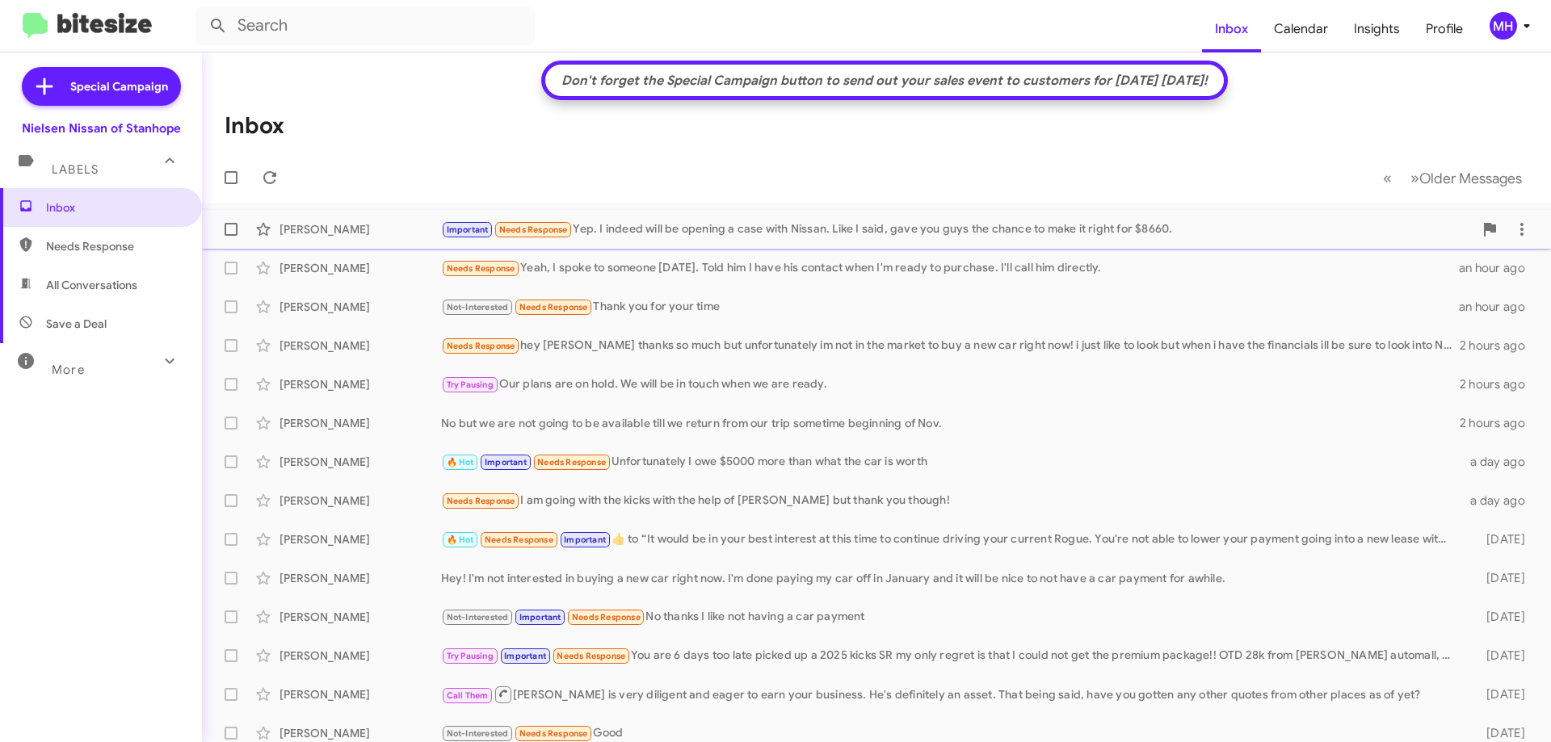
click at [628, 228] on div "Important Needs Response Yep. I indeed will be opening a case with Nissan. Like…" at bounding box center [957, 230] width 1032 height 19
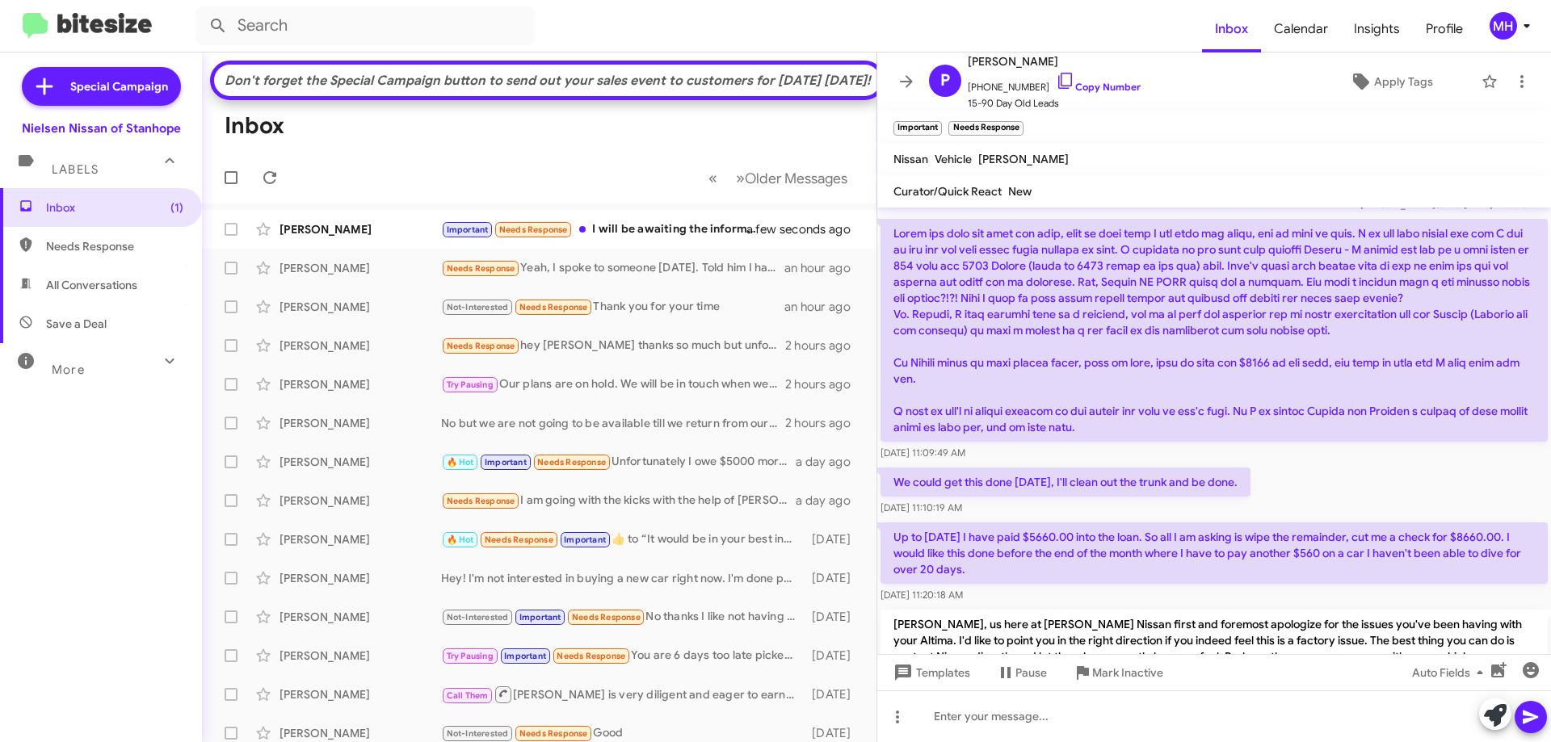
scroll to position [998, 0]
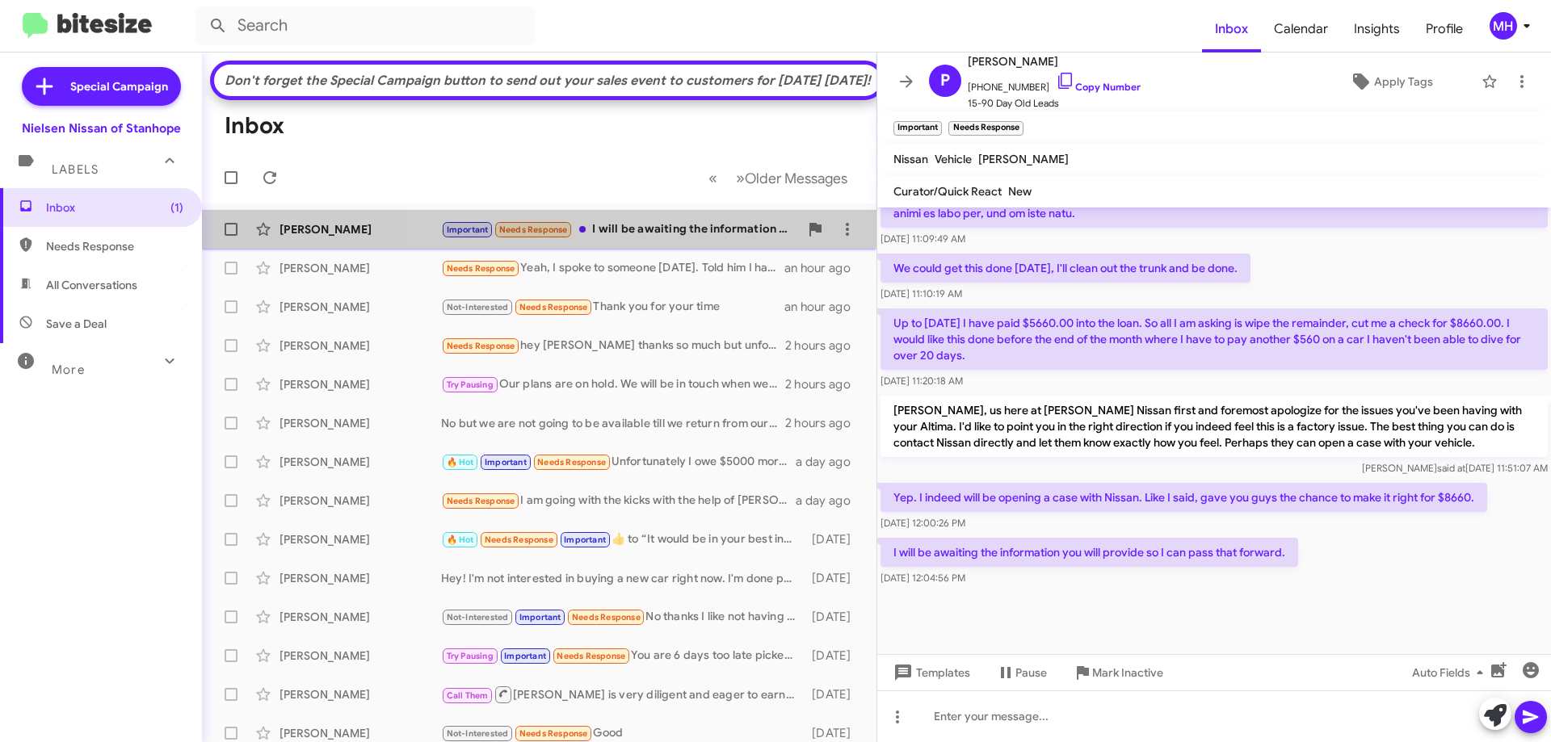
click at [655, 239] on div "Important Needs Response I will be awaiting the information you will provide so…" at bounding box center [620, 230] width 358 height 19
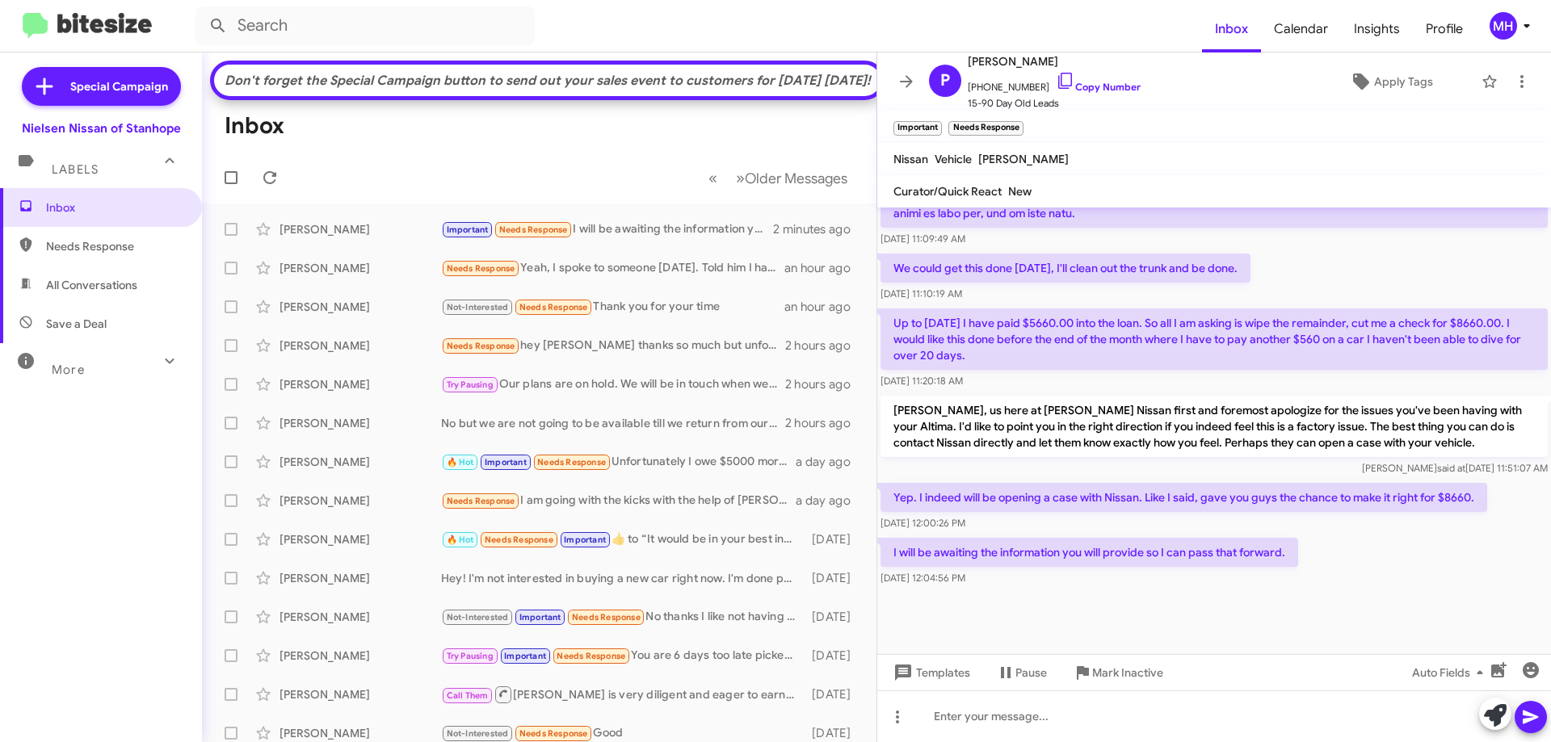
click at [62, 292] on span "All Conversations" at bounding box center [91, 285] width 91 height 16
type input "in:all-conversations"
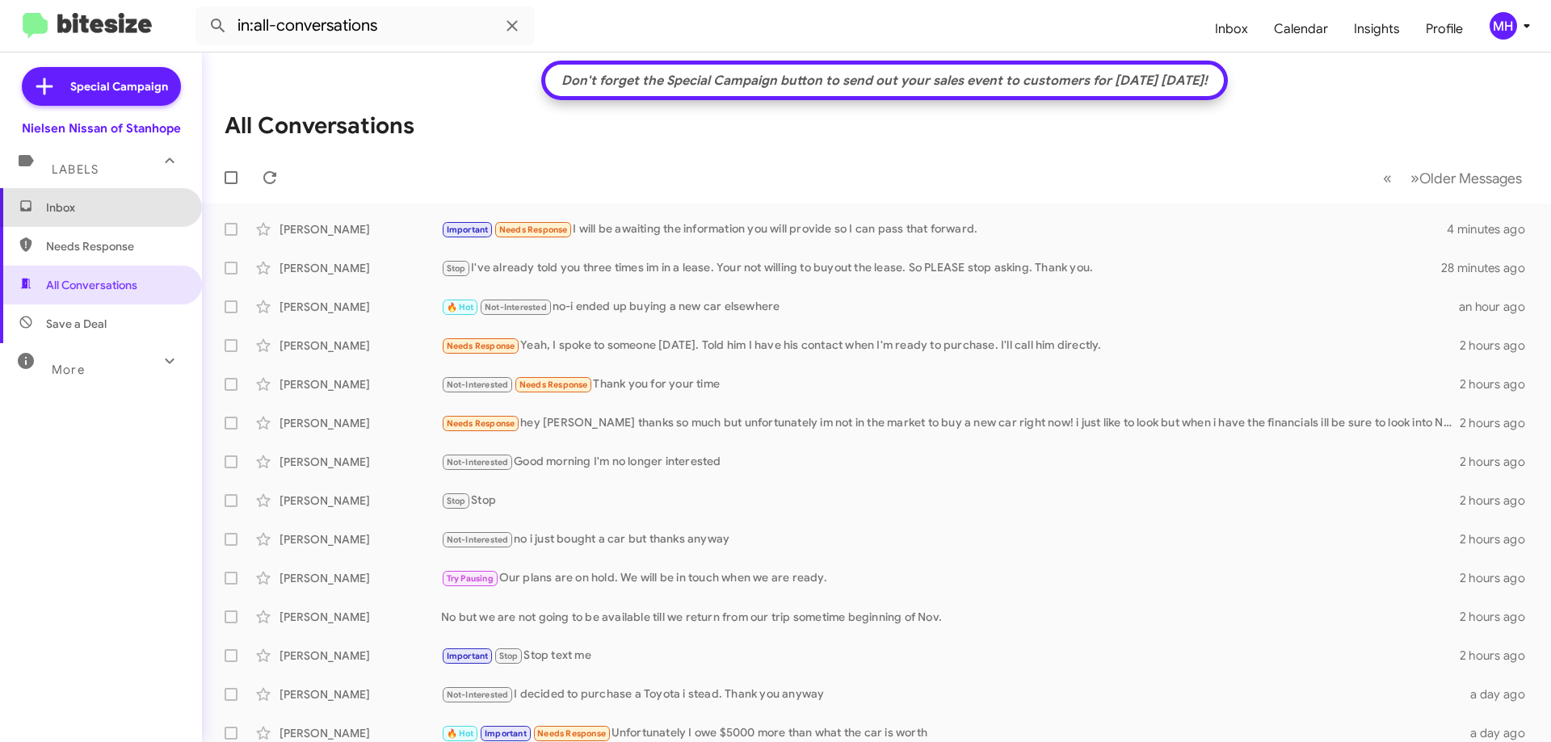
click at [117, 216] on span "Inbox" at bounding box center [101, 207] width 202 height 39
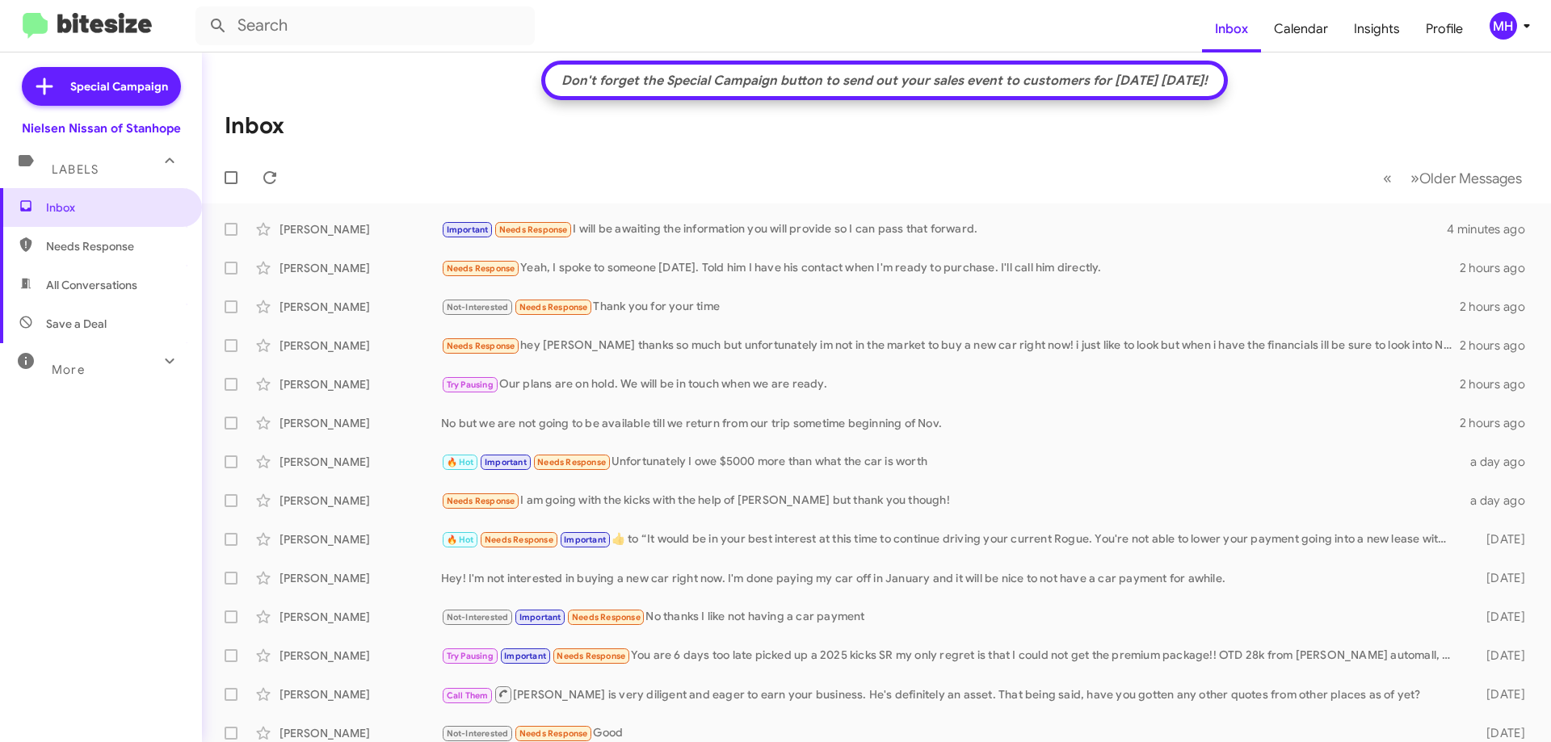
click at [105, 287] on span "All Conversations" at bounding box center [91, 285] width 91 height 16
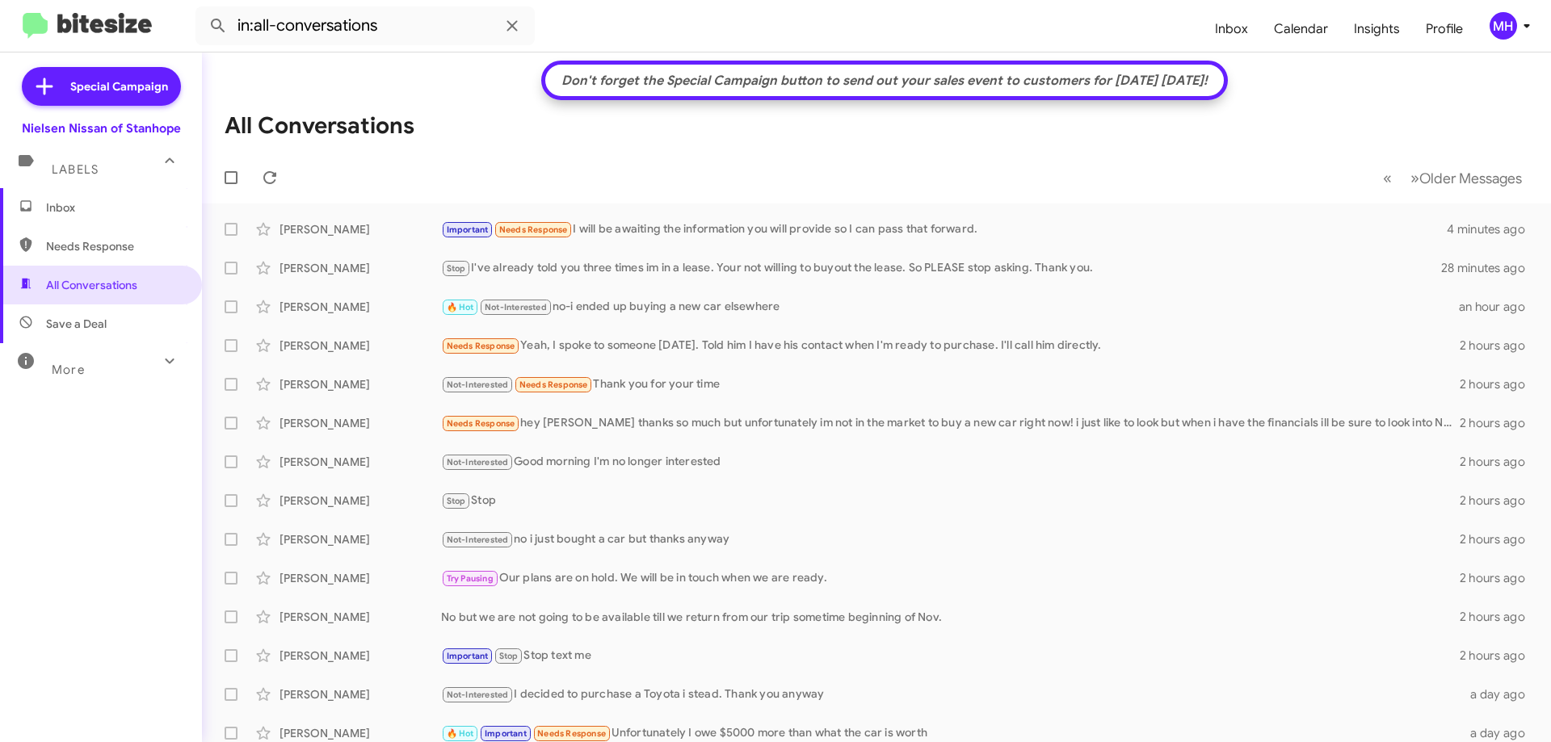
click at [124, 245] on span "Needs Response" at bounding box center [114, 246] width 137 height 16
type input "in:needs-response"
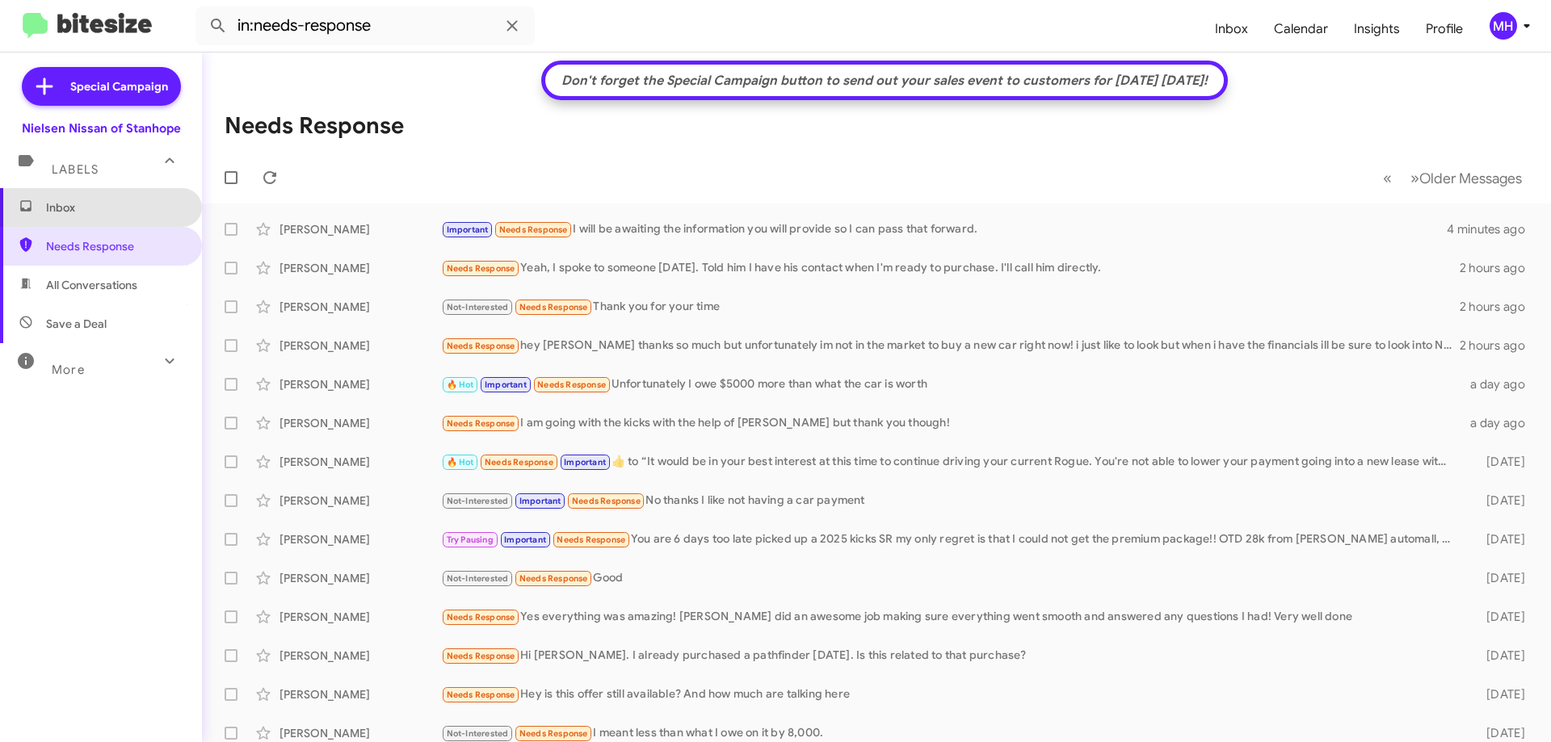
click at [124, 198] on span "Inbox" at bounding box center [101, 207] width 202 height 39
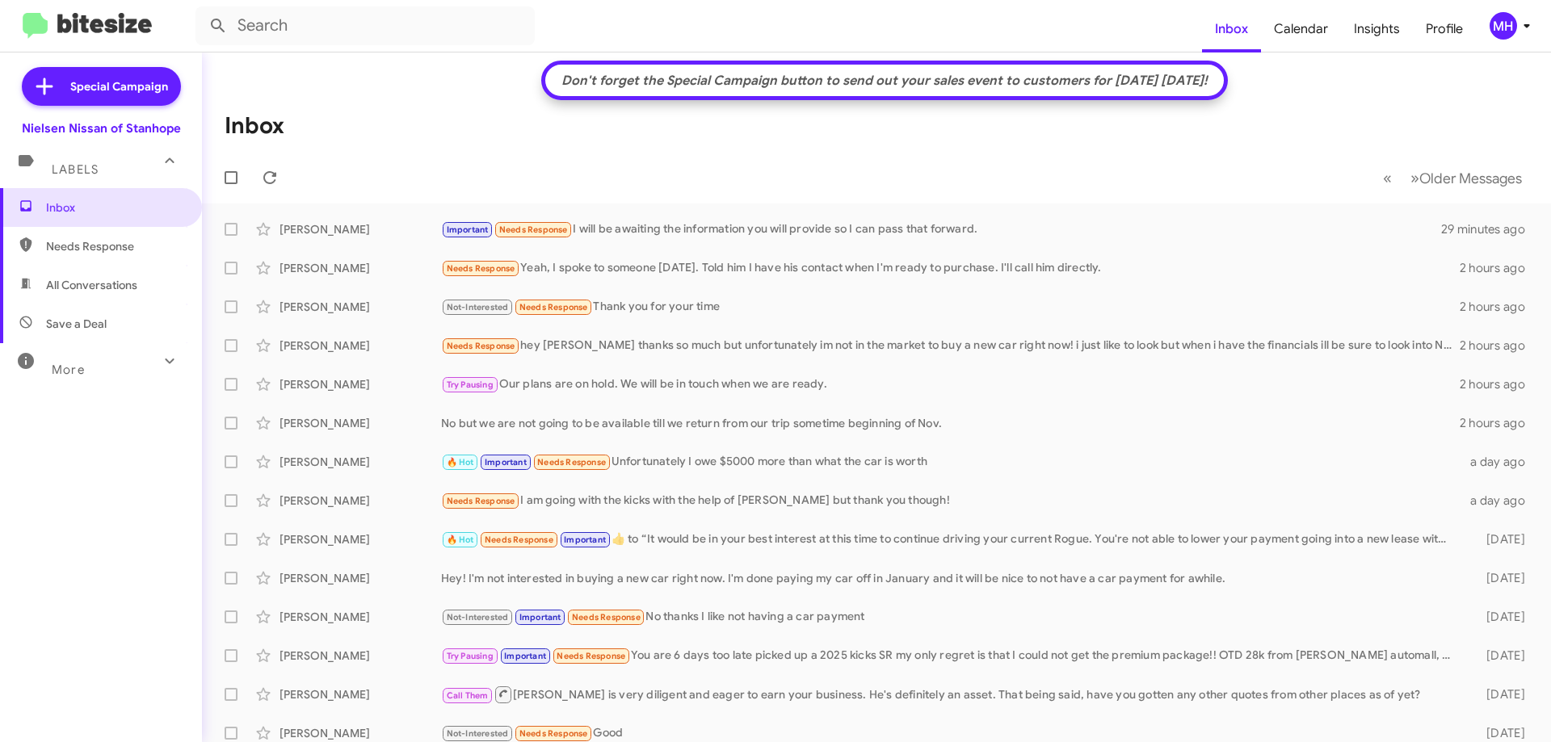
click at [71, 288] on span "All Conversations" at bounding box center [91, 285] width 91 height 16
type input "in:all-conversations"
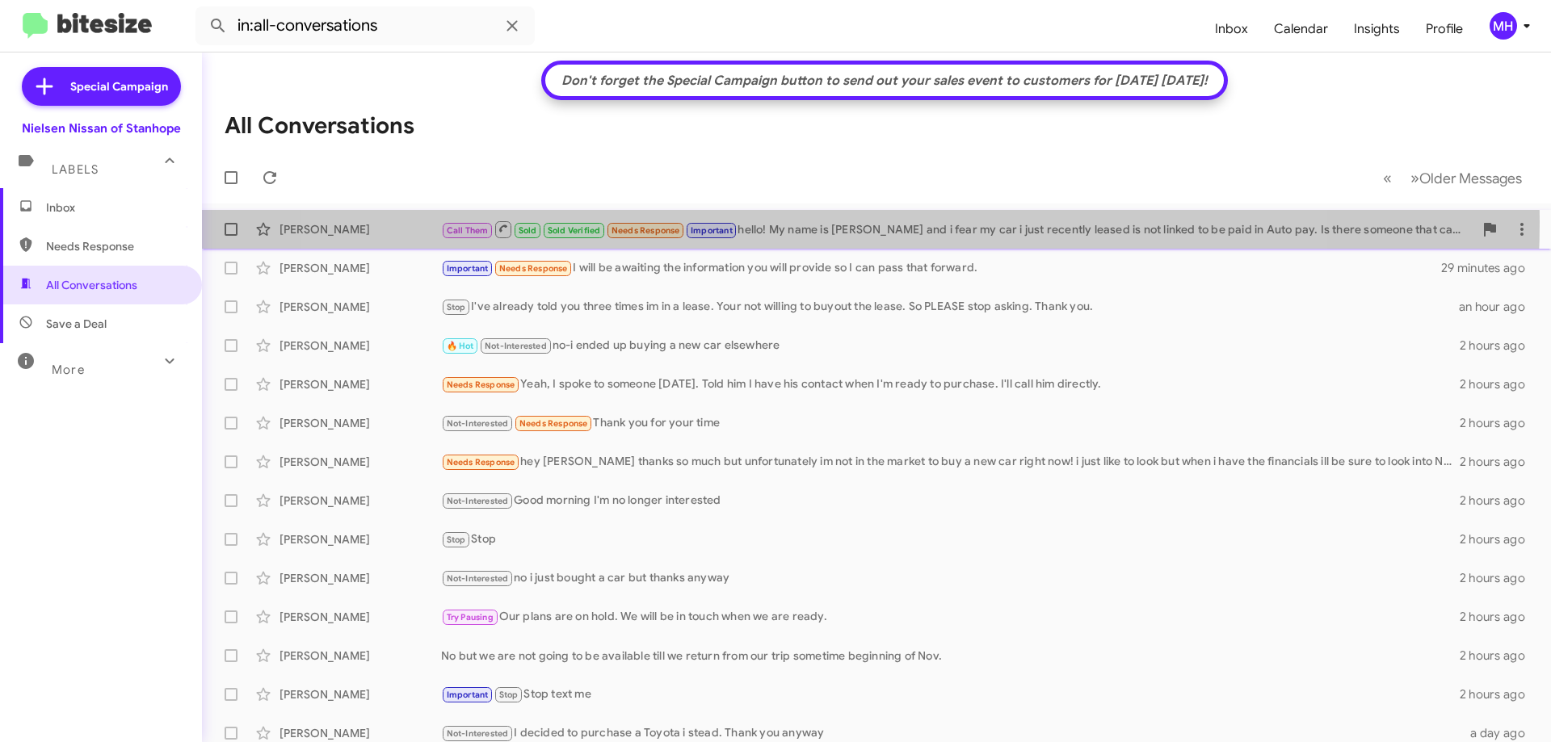
click at [817, 222] on div "Call Them Sold Sold Verified Needs Response Important hello! My name is [PERSON…" at bounding box center [957, 230] width 1032 height 20
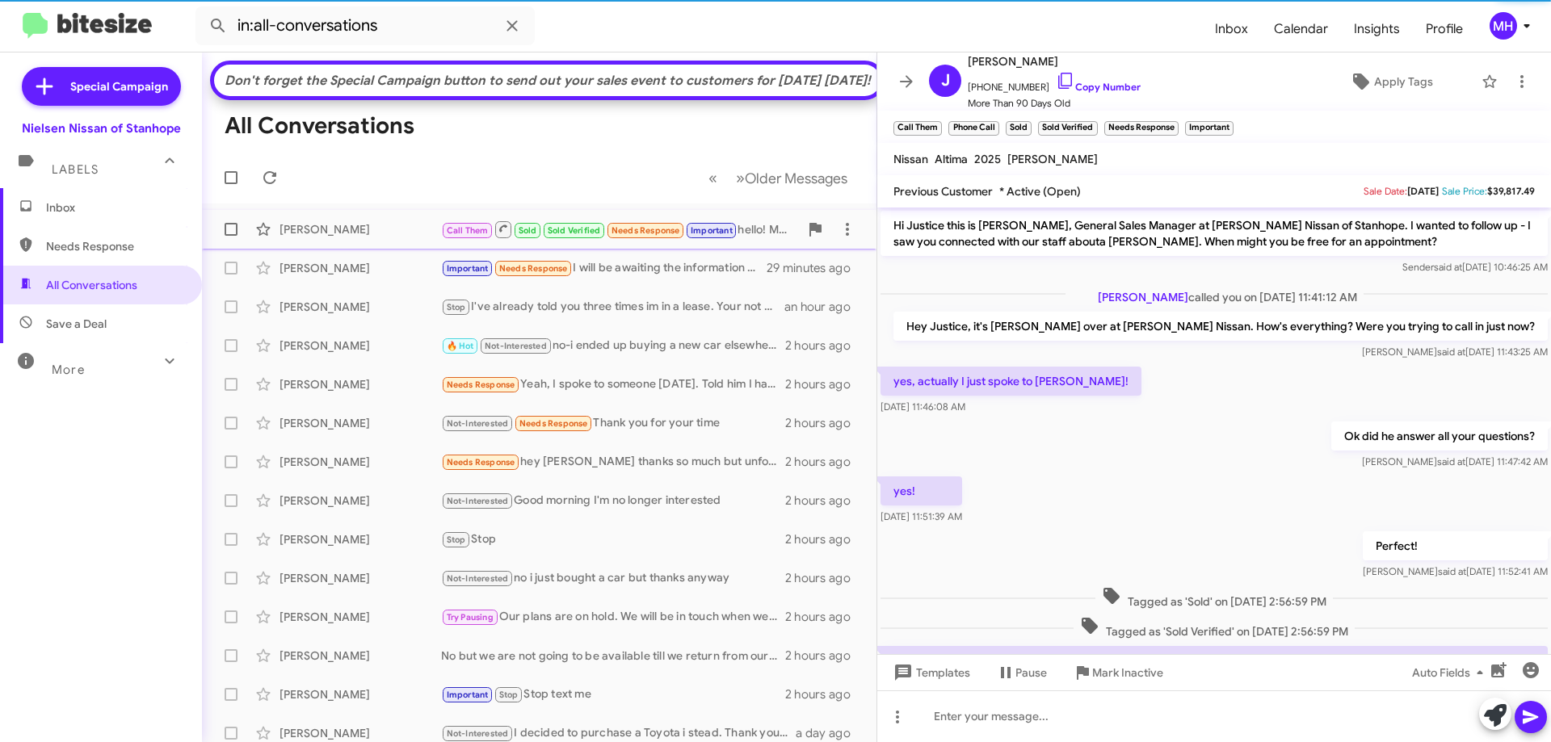
scroll to position [100, 0]
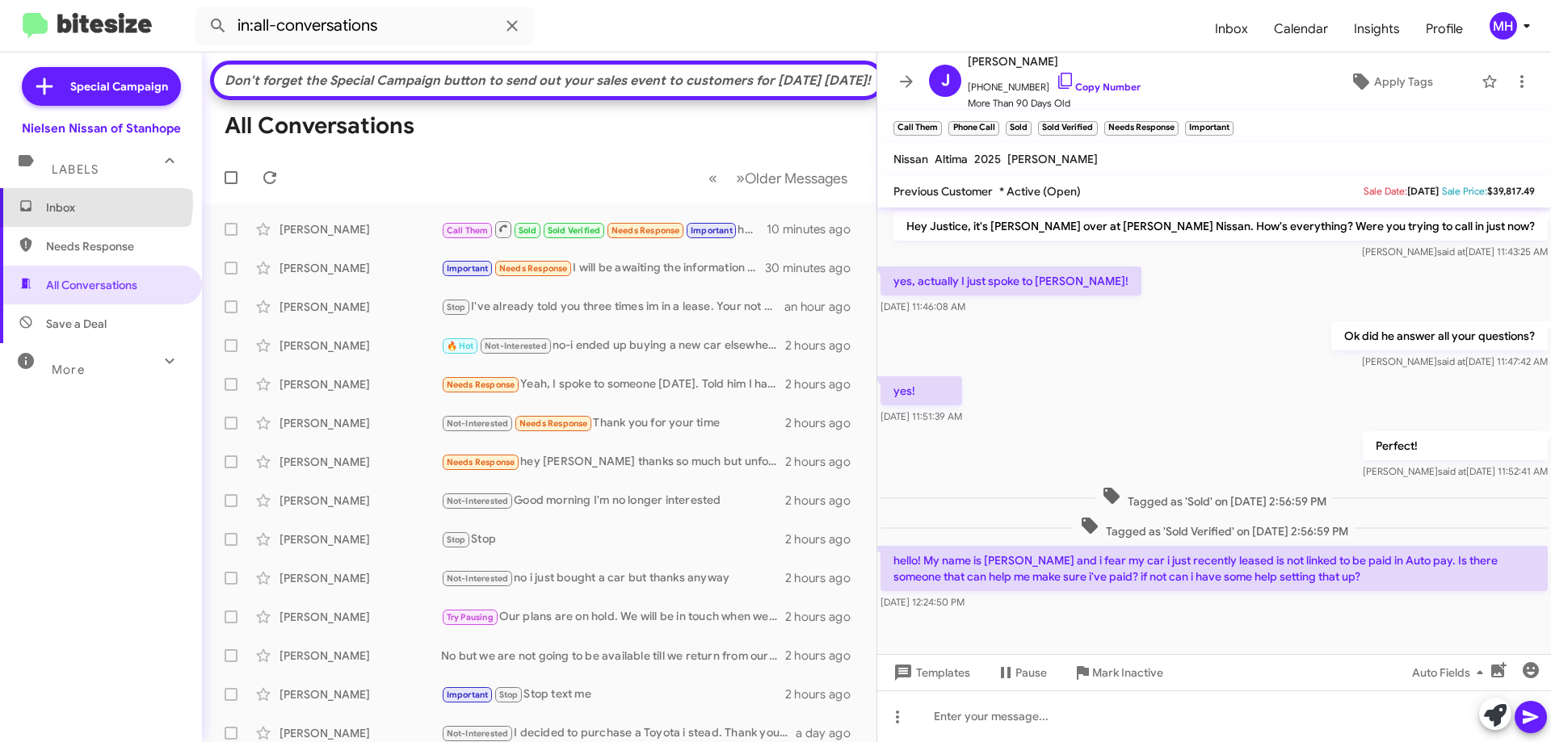
click at [86, 202] on span "Inbox" at bounding box center [114, 208] width 137 height 16
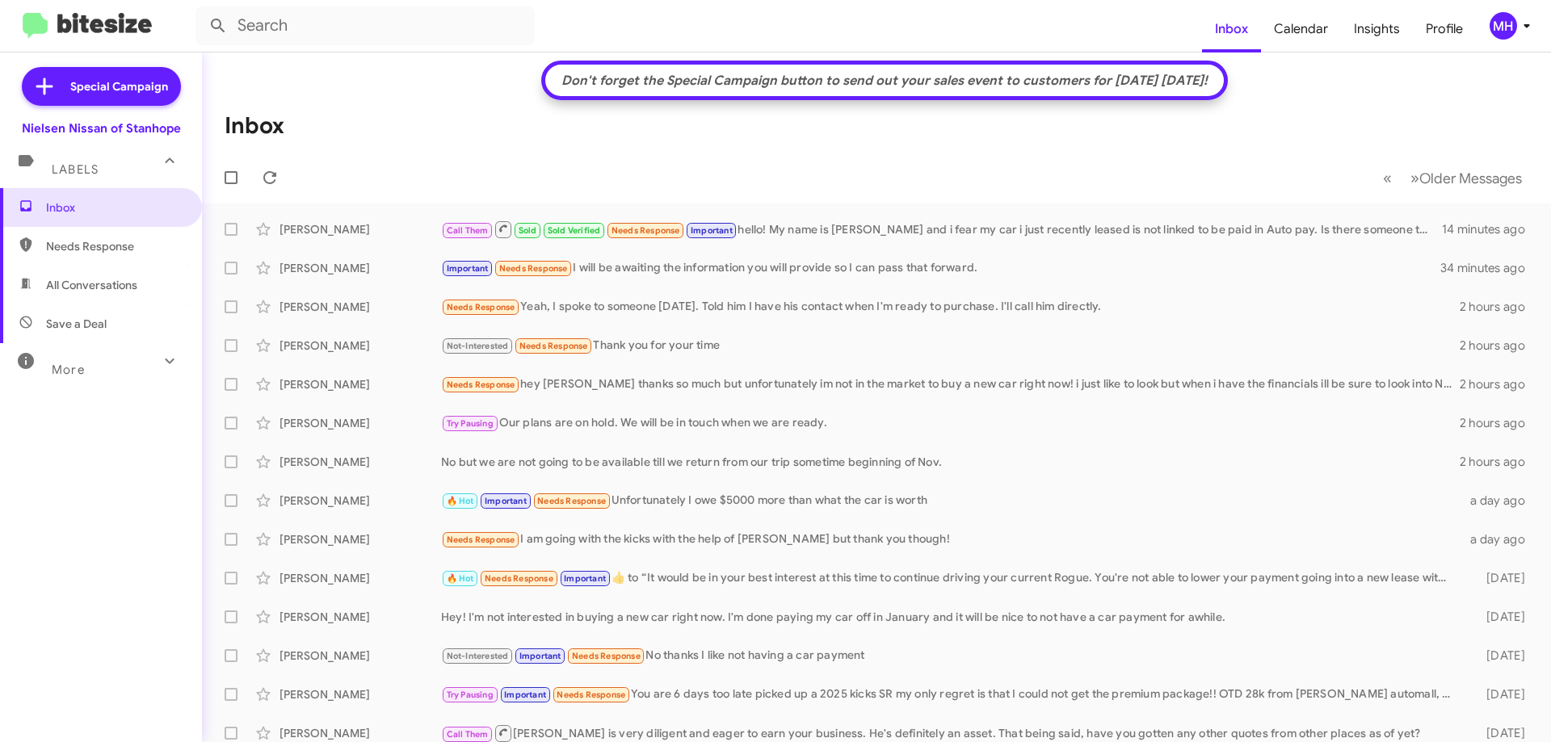
click at [92, 288] on span "All Conversations" at bounding box center [91, 285] width 91 height 16
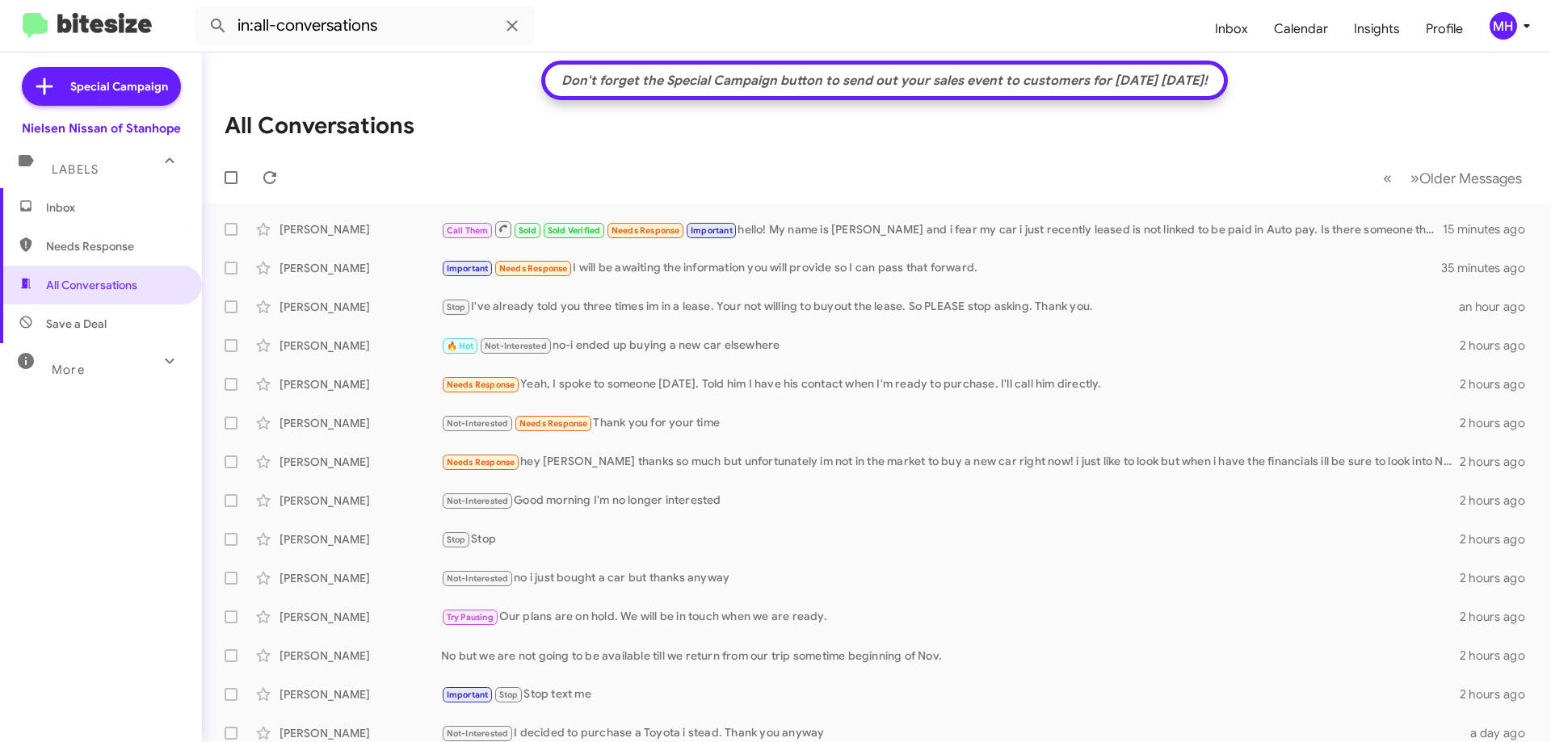
click at [93, 315] on span "Save a Deal" at bounding box center [101, 324] width 202 height 39
type input "in:not-interested"
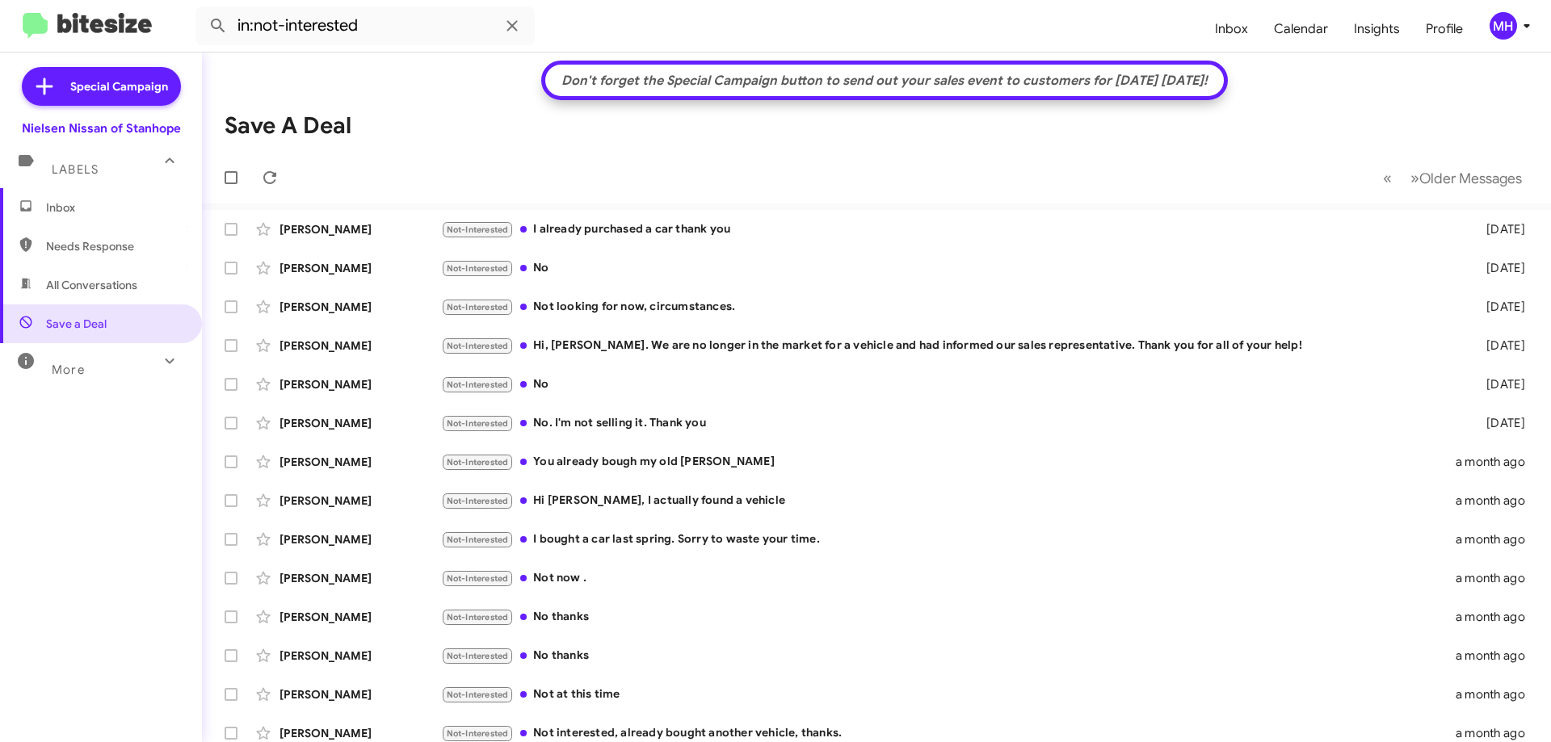
click at [97, 212] on span "Inbox" at bounding box center [114, 208] width 137 height 16
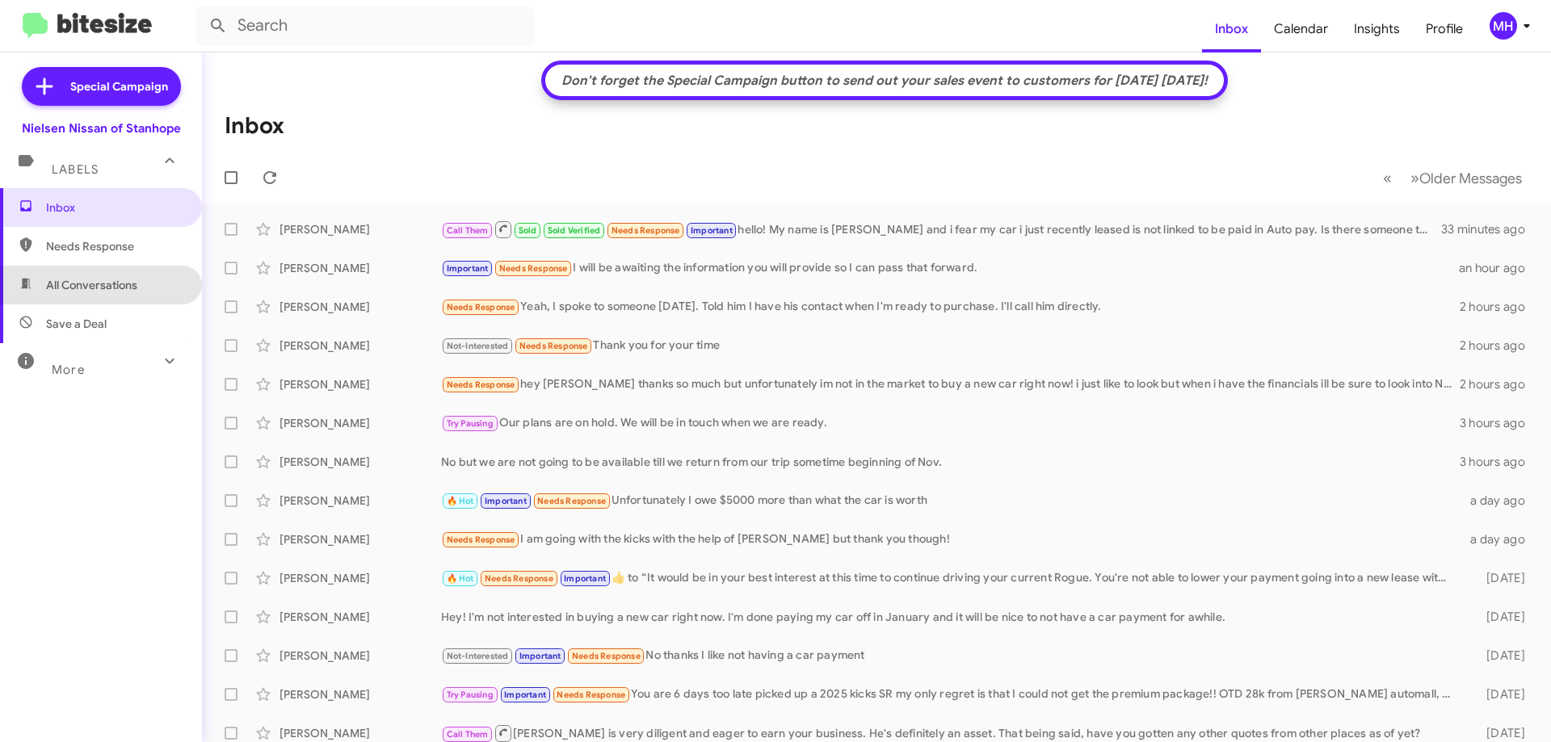
click at [120, 283] on span "All Conversations" at bounding box center [91, 285] width 91 height 16
type input "in:all-conversations"
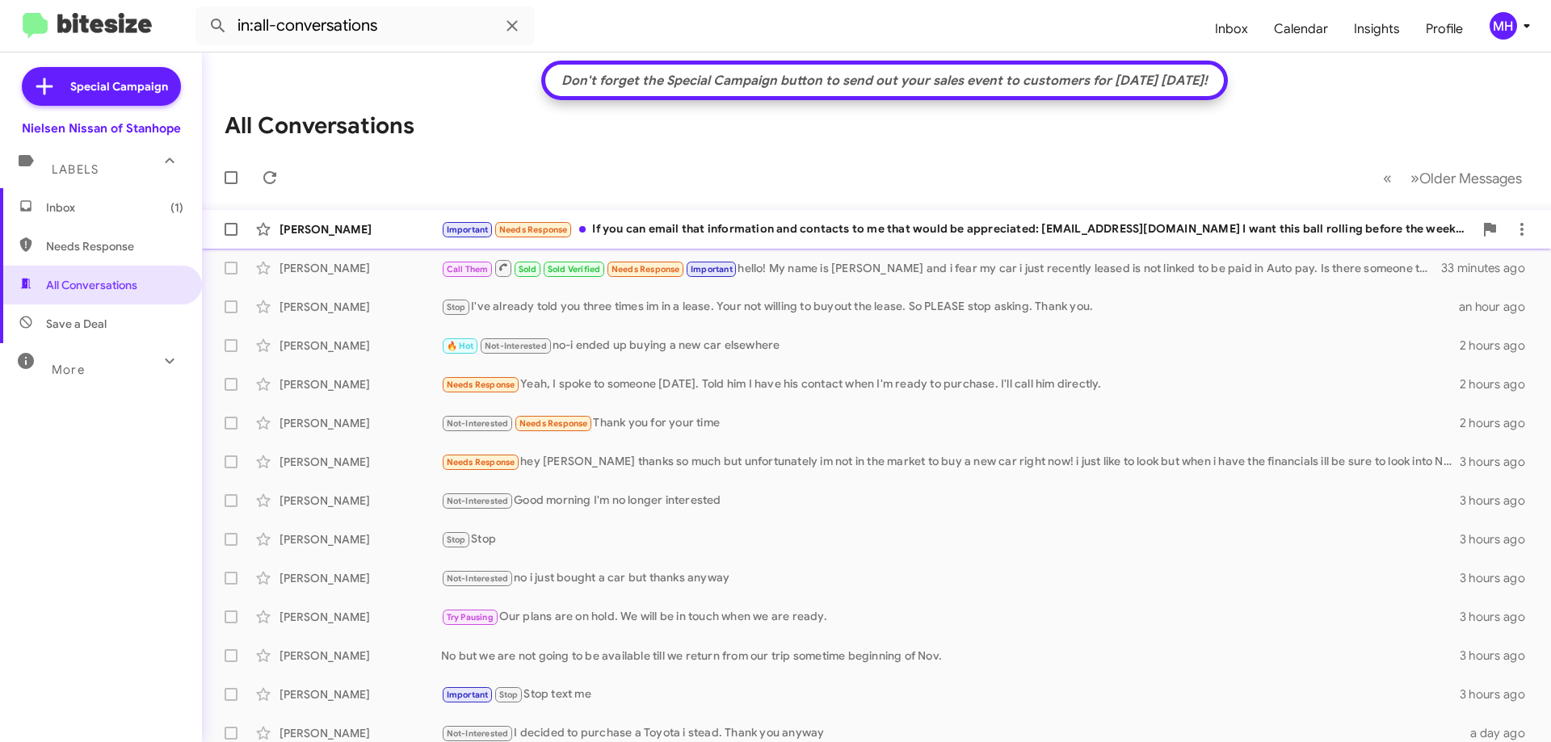
click at [780, 228] on div "Important Needs Response If you can email that information and contacts to me t…" at bounding box center [957, 230] width 1032 height 19
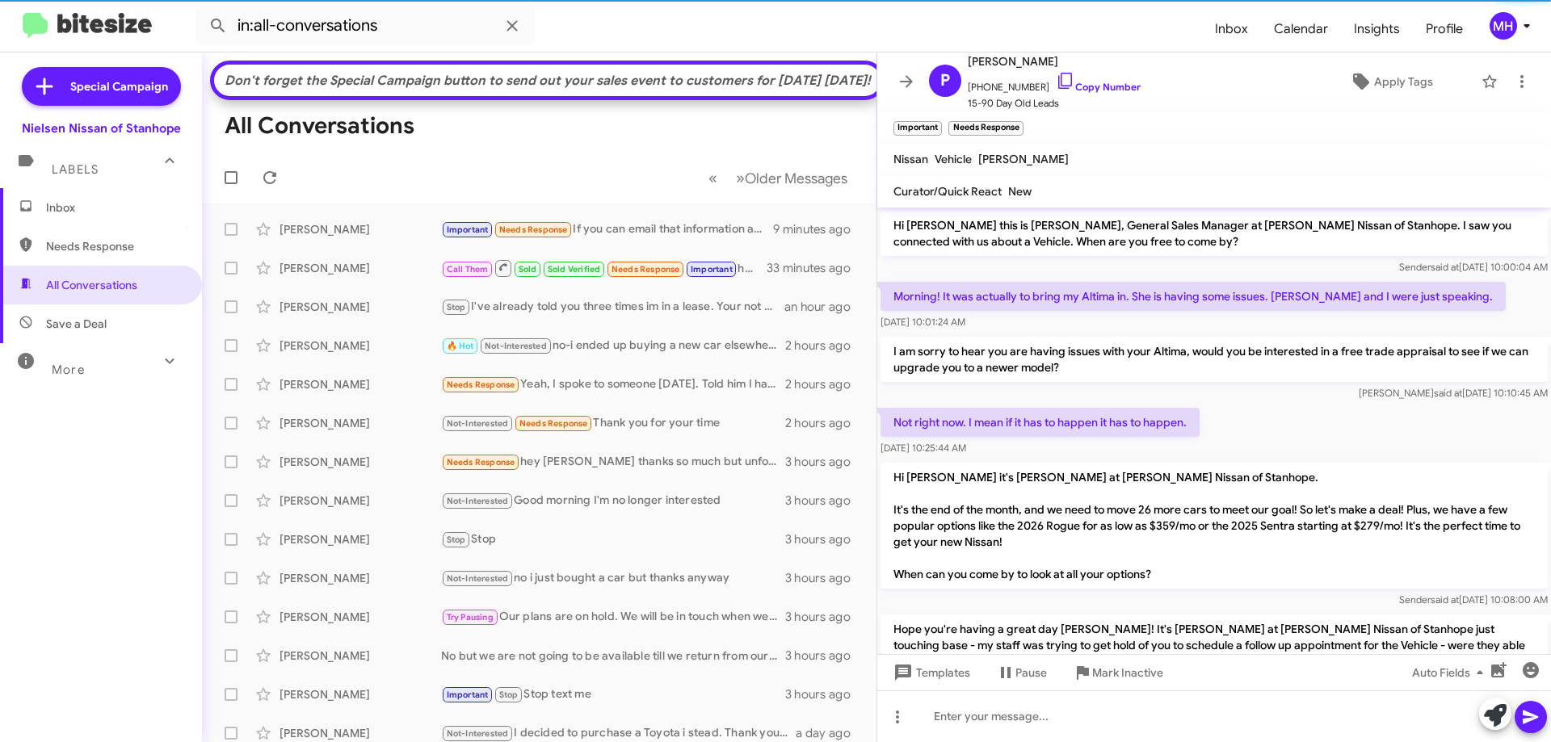
scroll to position [1121, 0]
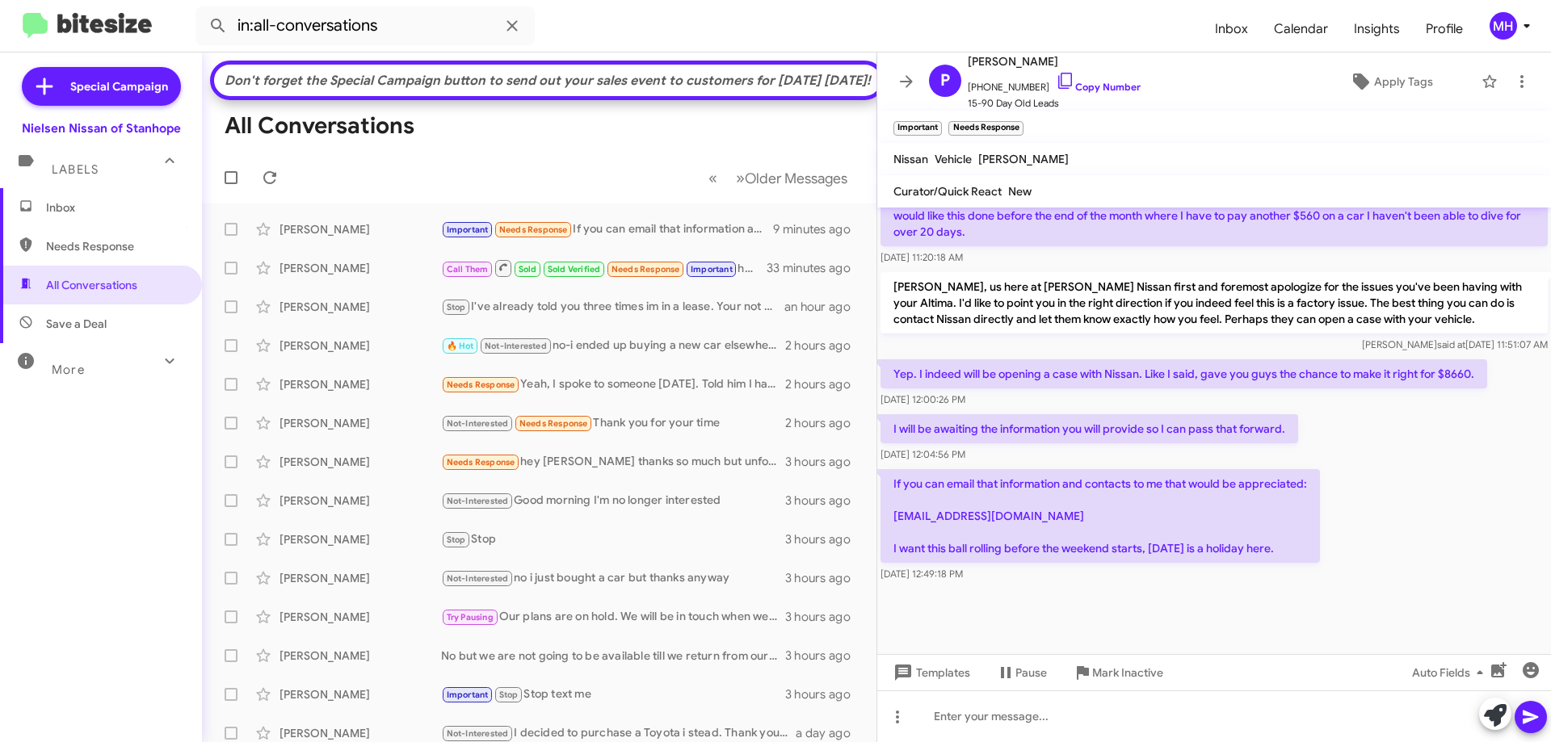
click at [85, 200] on span "Inbox" at bounding box center [114, 208] width 137 height 16
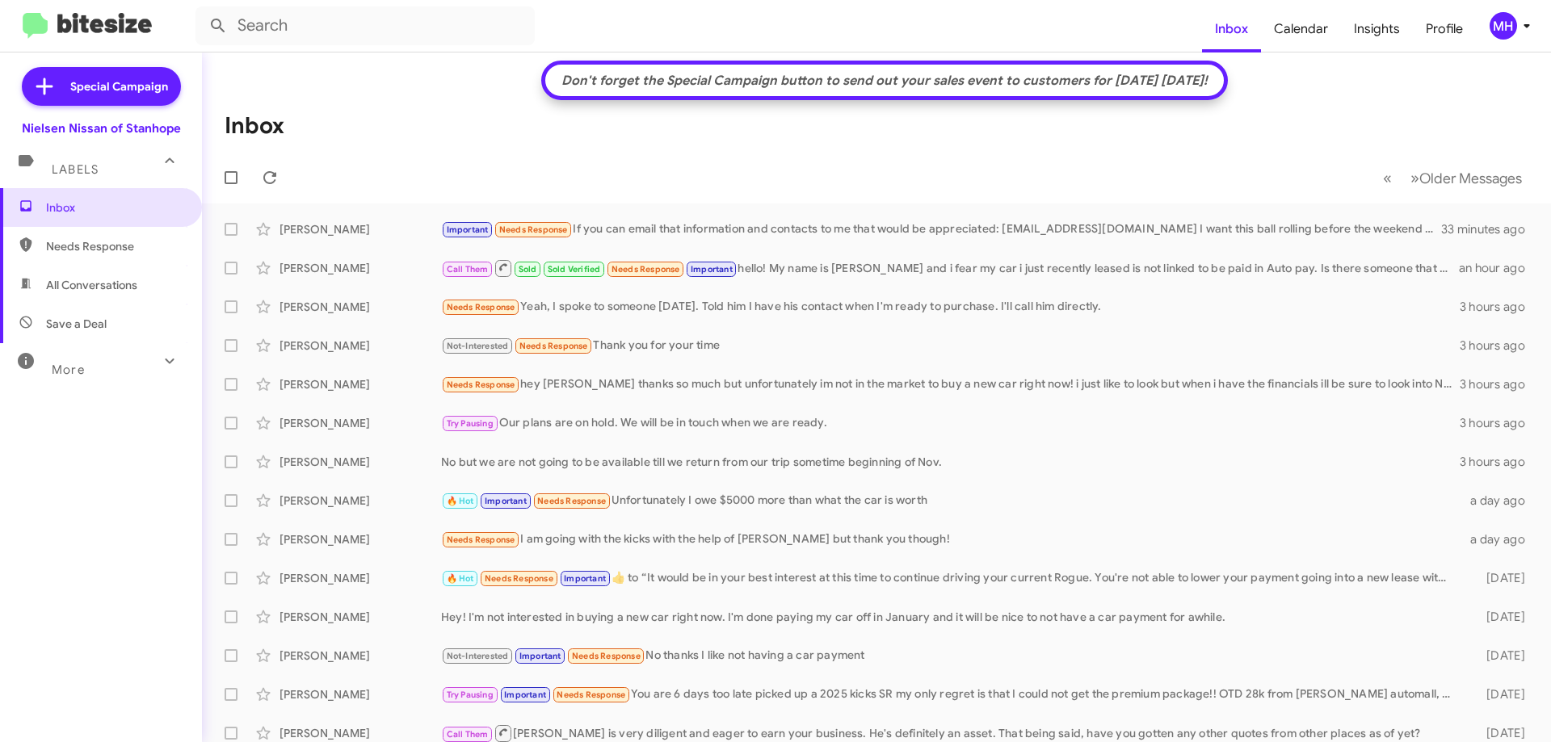
click at [122, 287] on span "All Conversations" at bounding box center [91, 285] width 91 height 16
type input "in:all-conversations"
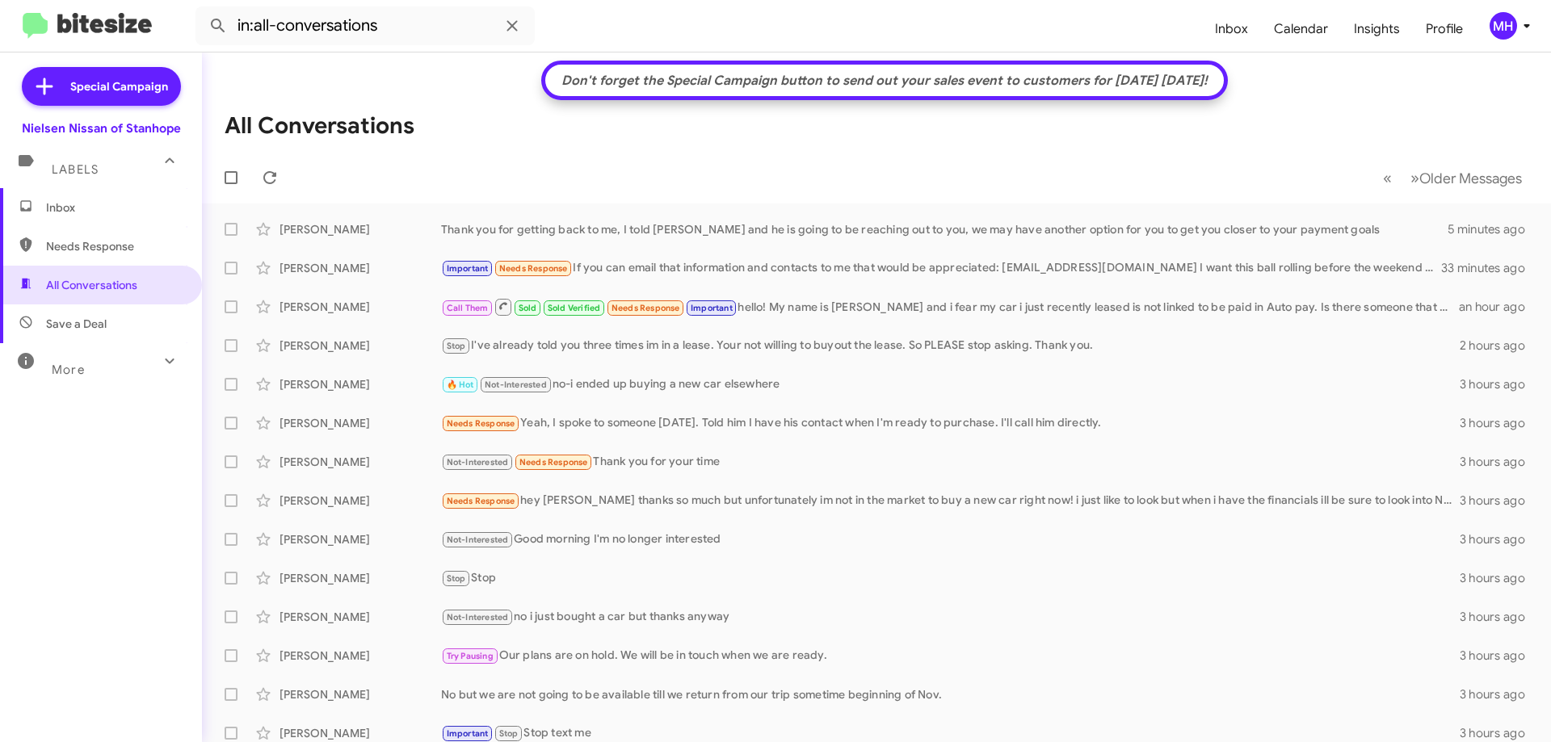
click at [92, 205] on span "Inbox" at bounding box center [114, 208] width 137 height 16
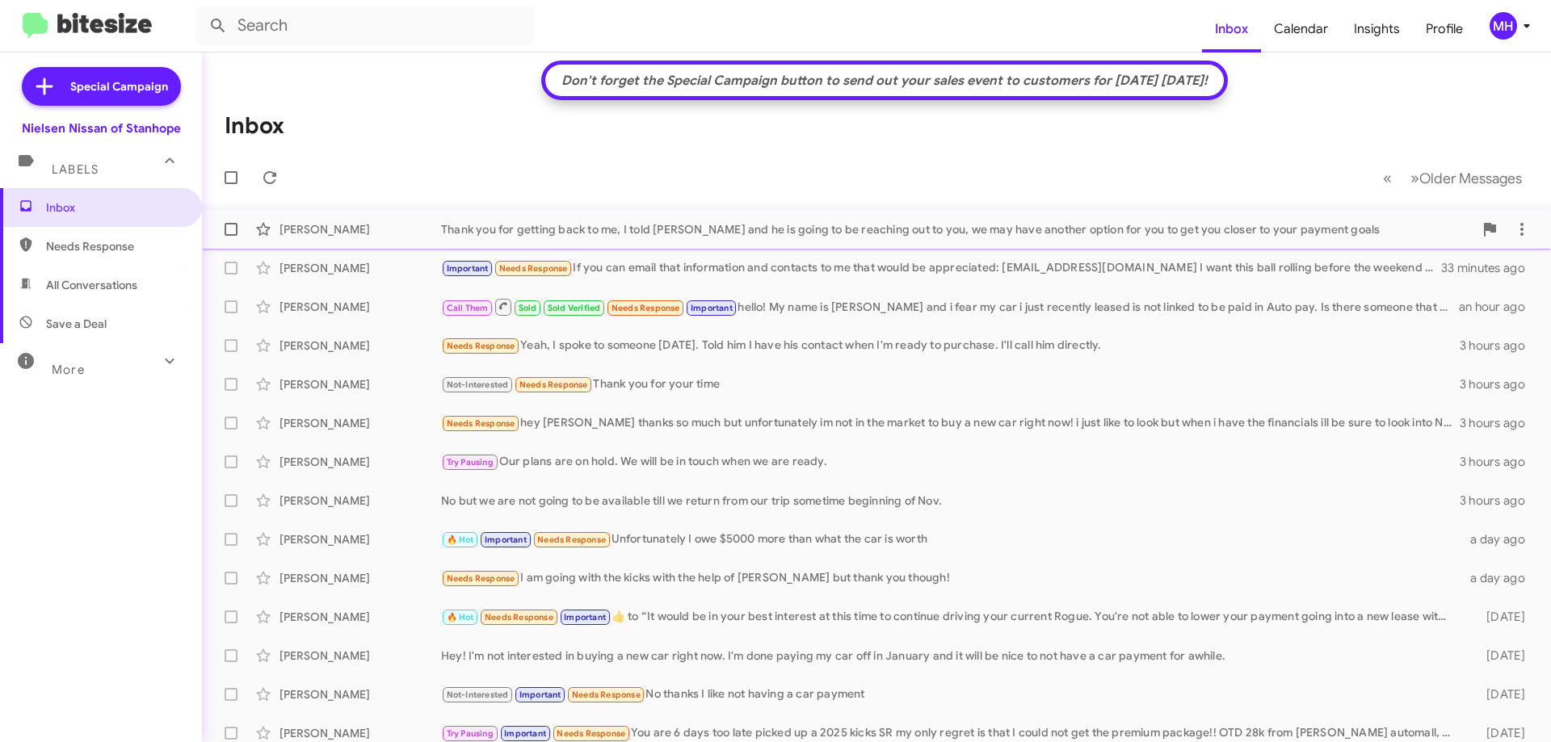
click at [720, 225] on div "Thank you for getting back to me, I told [PERSON_NAME] and he is going to be re…" at bounding box center [957, 229] width 1032 height 16
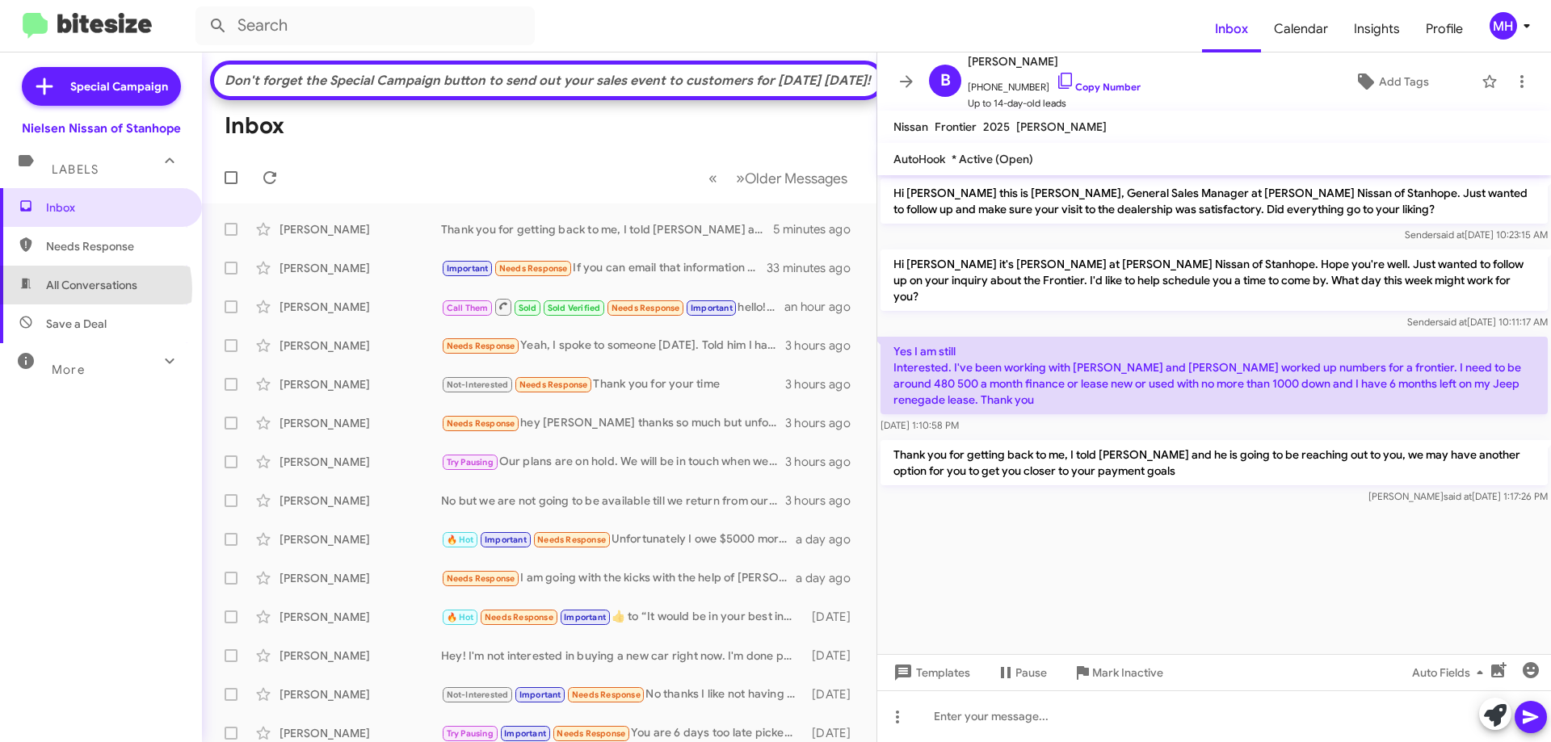
click at [83, 289] on span "All Conversations" at bounding box center [91, 285] width 91 height 16
type input "in:all-conversations"
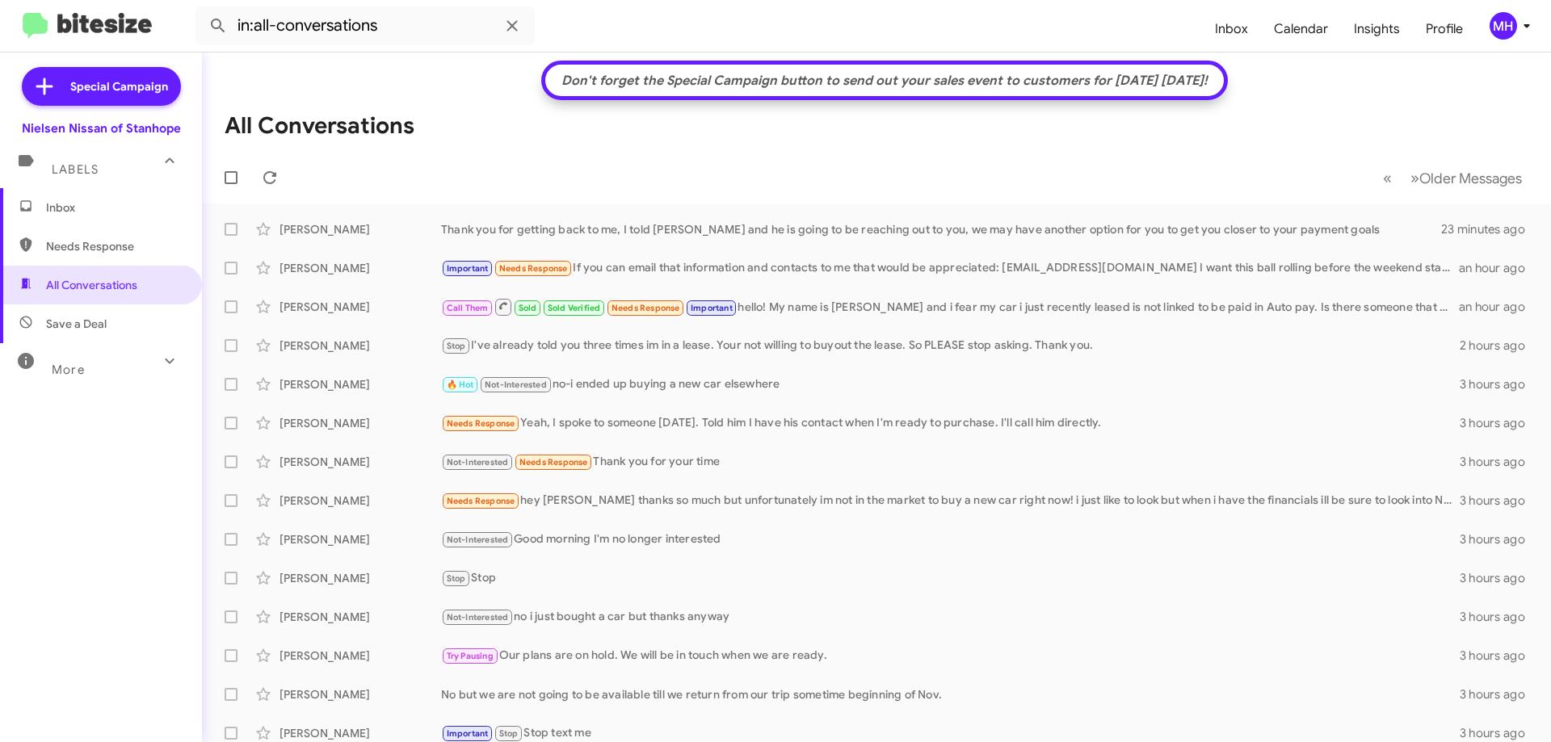
click at [82, 207] on span "Inbox" at bounding box center [114, 208] width 137 height 16
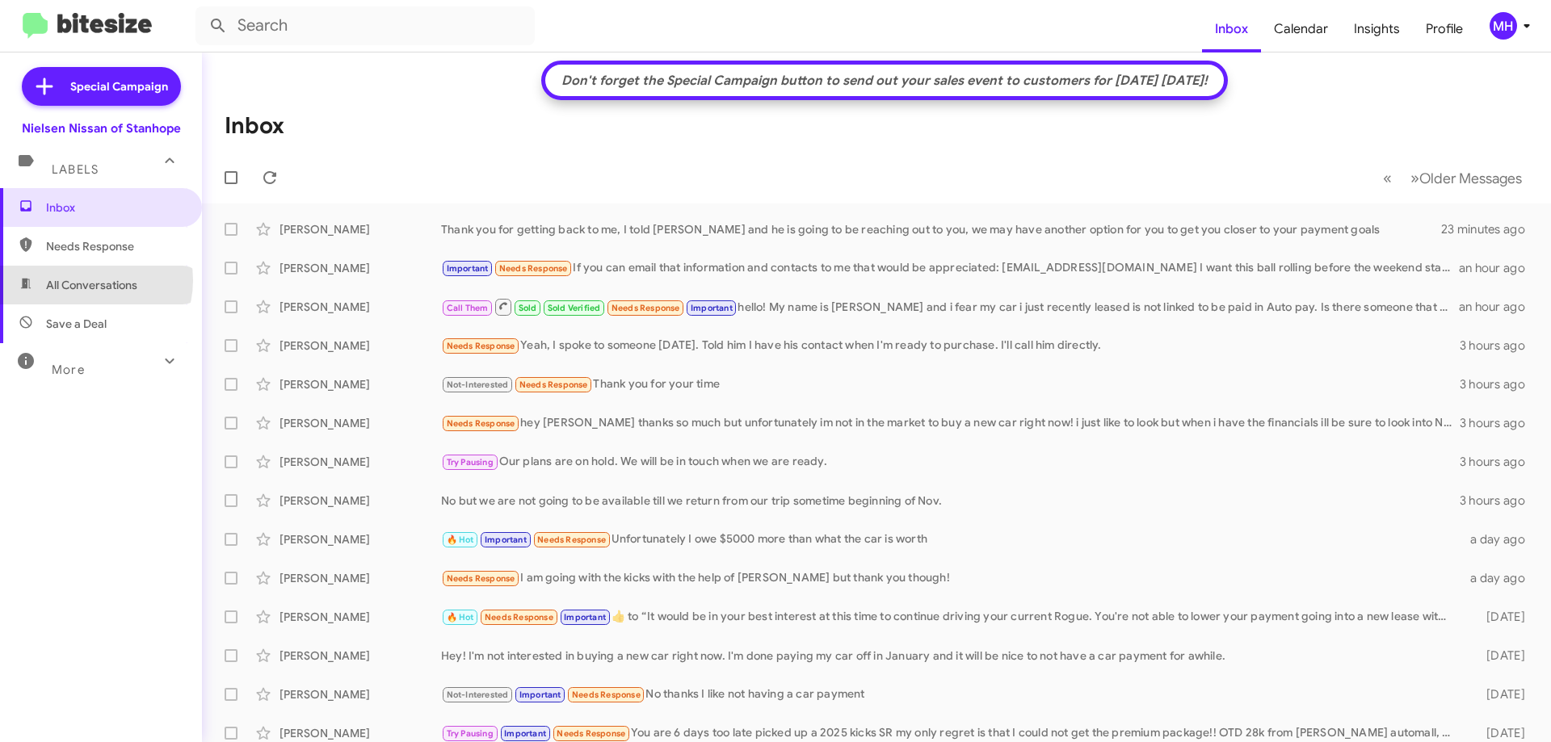
click at [91, 280] on span "All Conversations" at bounding box center [91, 285] width 91 height 16
type input "in:all-conversations"
